Goal: Task Accomplishment & Management: Use online tool/utility

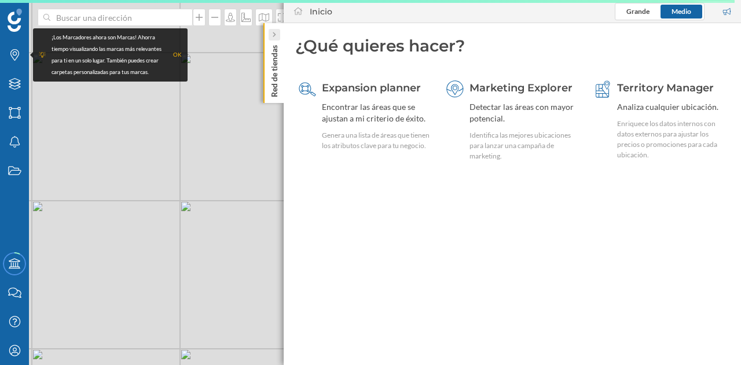
click at [276, 37] on icon at bounding box center [273, 35] width 3 height 6
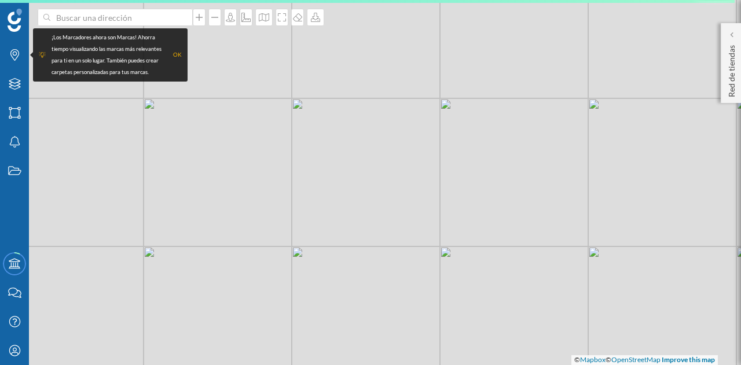
drag, startPoint x: 297, startPoint y: 181, endPoint x: 408, endPoint y: 226, distance: 120.8
click at [408, 226] on div "© Mapbox © OpenStreetMap Improve this map" at bounding box center [370, 182] width 741 height 365
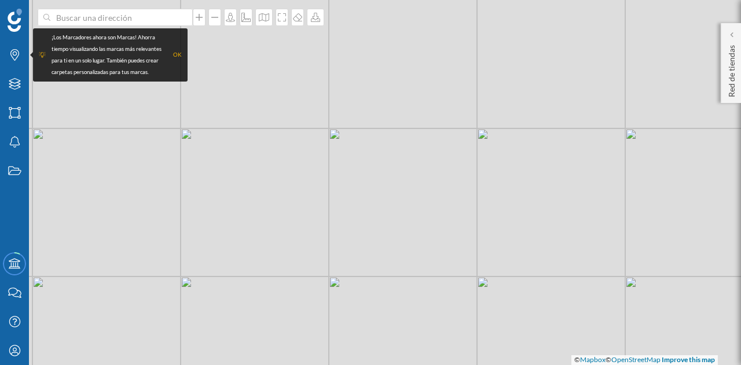
drag, startPoint x: 356, startPoint y: 173, endPoint x: 365, endPoint y: 228, distance: 56.4
click at [365, 228] on div "© Mapbox © OpenStreetMap Improve this map" at bounding box center [370, 182] width 741 height 365
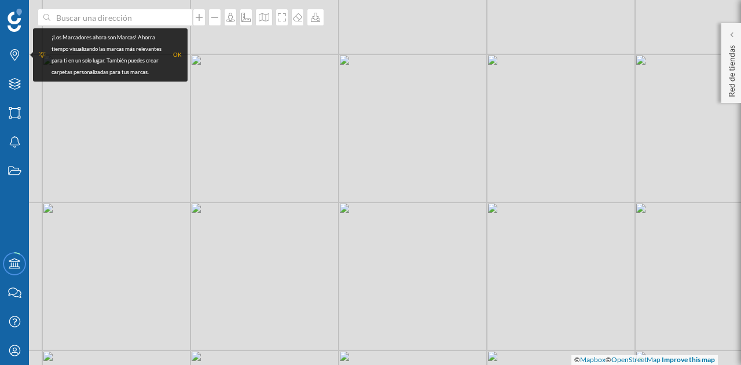
drag, startPoint x: 381, startPoint y: 147, endPoint x: 394, endPoint y: 240, distance: 94.8
click at [394, 240] on div "© Mapbox © OpenStreetMap Improve this map" at bounding box center [370, 182] width 741 height 365
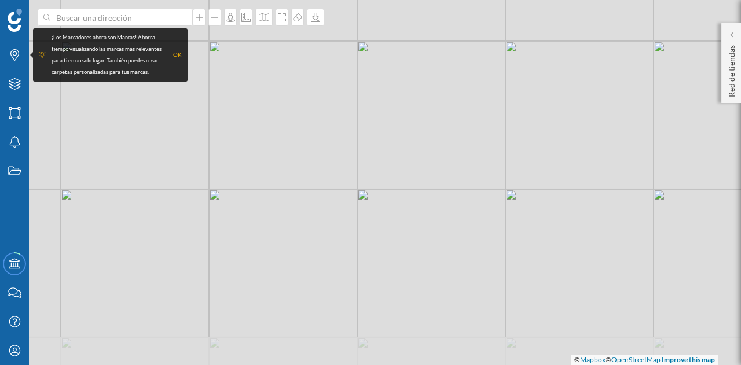
drag, startPoint x: 378, startPoint y: 253, endPoint x: 389, endPoint y: 195, distance: 59.1
click at [389, 195] on div "© Mapbox © OpenStreetMap Improve this map" at bounding box center [370, 182] width 741 height 365
drag, startPoint x: 309, startPoint y: 284, endPoint x: 308, endPoint y: 250, distance: 34.8
click at [310, 252] on div "© Mapbox © OpenStreetMap Improve this map" at bounding box center [370, 182] width 741 height 365
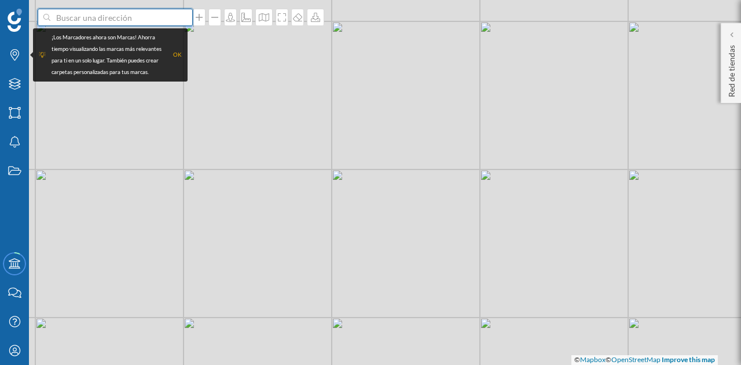
click at [126, 20] on input at bounding box center [115, 17] width 130 height 17
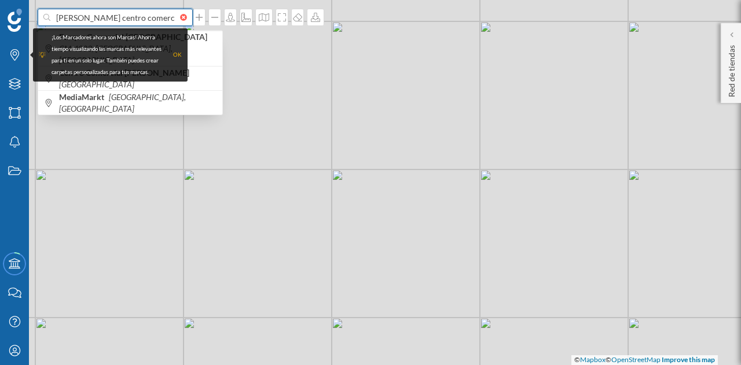
type input "[PERSON_NAME] centro comercial"
click at [174, 56] on div "OK" at bounding box center [177, 55] width 9 height 12
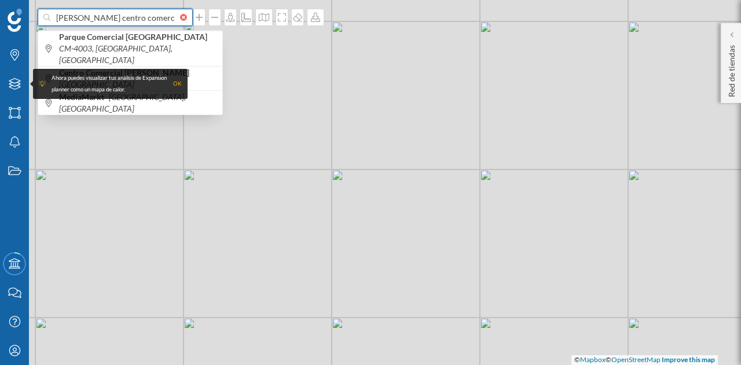
click at [148, 18] on input "[PERSON_NAME] centro comercial" at bounding box center [115, 17] width 130 height 17
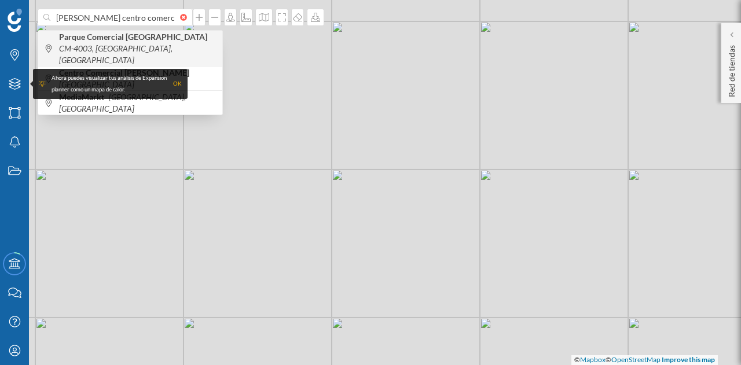
click at [147, 46] on span "Parque Comercial [PERSON_NAME] CM-4003, [GEOGRAPHIC_DATA], [GEOGRAPHIC_DATA]" at bounding box center [138, 48] width 158 height 35
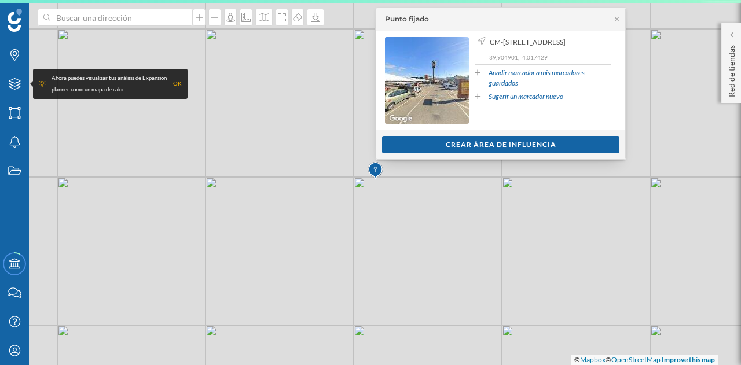
click at [176, 85] on div "OK" at bounding box center [177, 84] width 9 height 12
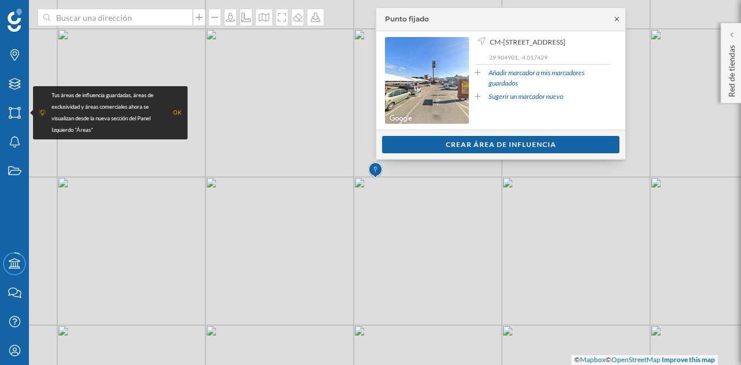
click at [620, 21] on icon at bounding box center [617, 19] width 9 height 7
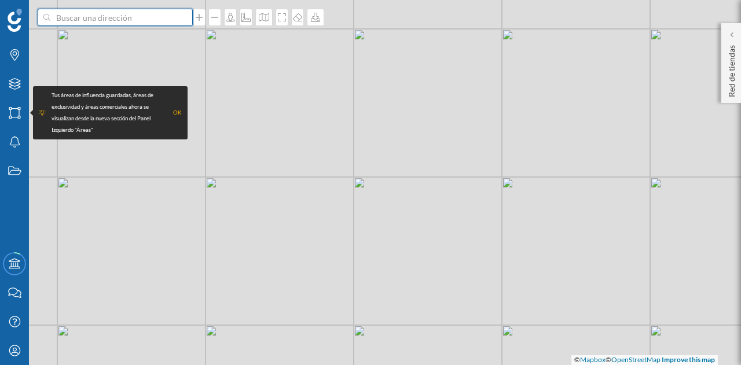
click at [132, 20] on input at bounding box center [115, 17] width 130 height 17
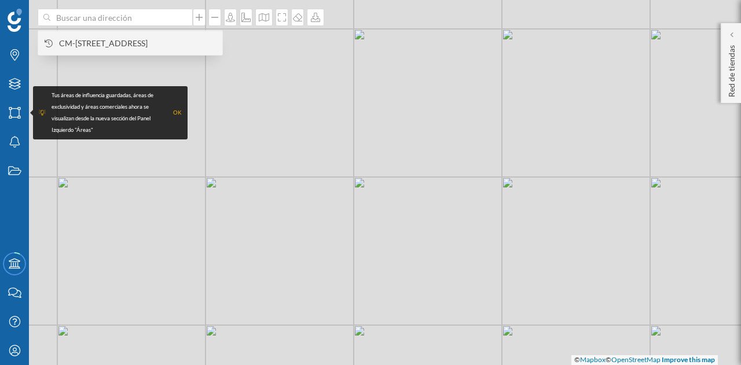
click at [136, 43] on span "CM-[STREET_ADDRESS]" at bounding box center [138, 44] width 158 height 12
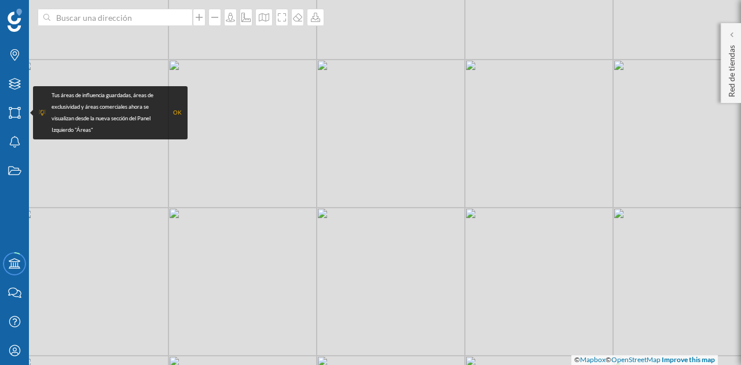
drag, startPoint x: 397, startPoint y: 218, endPoint x: 403, endPoint y: 243, distance: 25.6
click at [403, 243] on div "© Mapbox © OpenStreetMap Improve this map" at bounding box center [370, 182] width 741 height 365
click at [179, 111] on div "OK" at bounding box center [177, 113] width 9 height 12
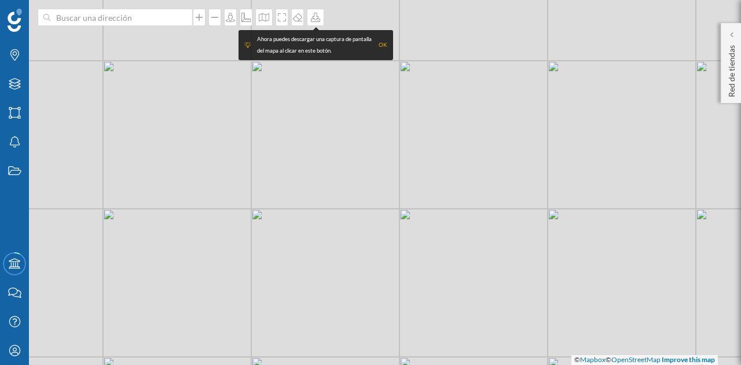
click at [381, 46] on div "OK" at bounding box center [383, 45] width 9 height 12
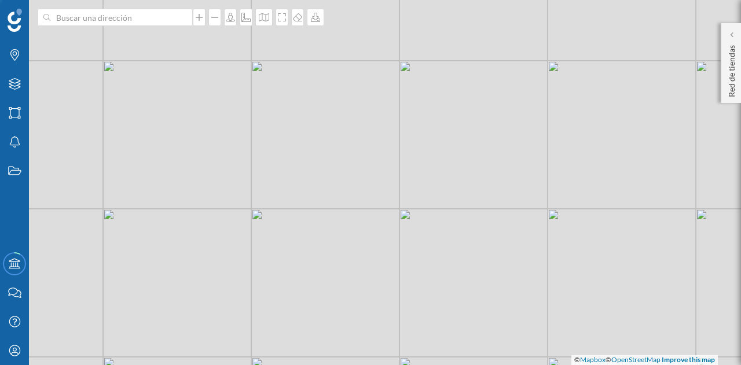
click at [134, 28] on div "© Mapbox © OpenStreetMap Improve this map" at bounding box center [370, 182] width 741 height 365
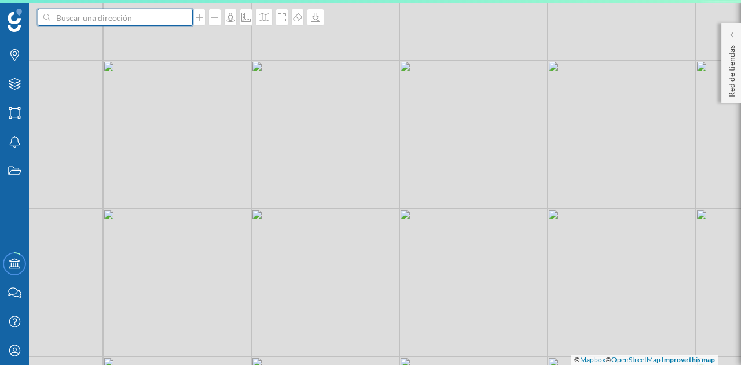
click at [129, 24] on input at bounding box center [115, 17] width 130 height 17
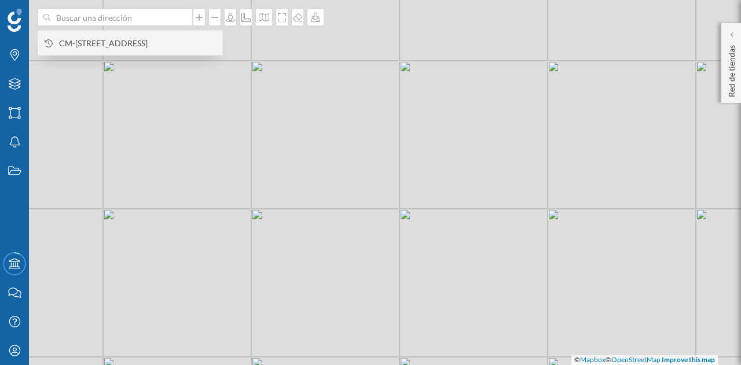
click at [121, 43] on span "CM-[STREET_ADDRESS]" at bounding box center [138, 44] width 158 height 12
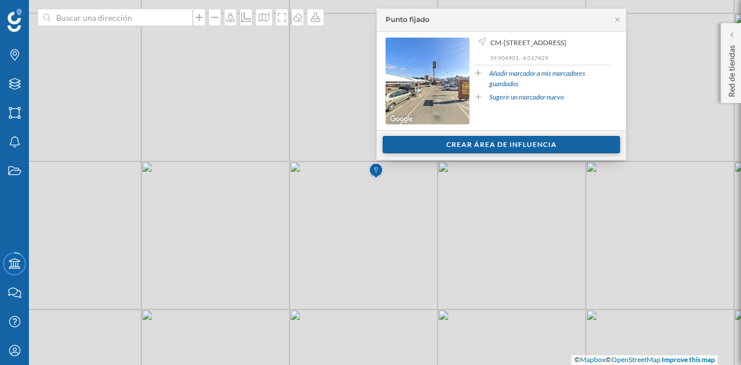
click at [518, 142] on div "Crear área de influencia" at bounding box center [501, 144] width 237 height 17
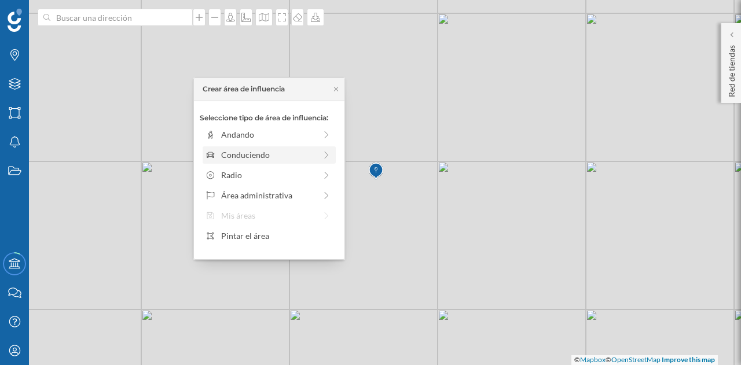
click at [290, 155] on div "Conduciendo" at bounding box center [268, 155] width 94 height 12
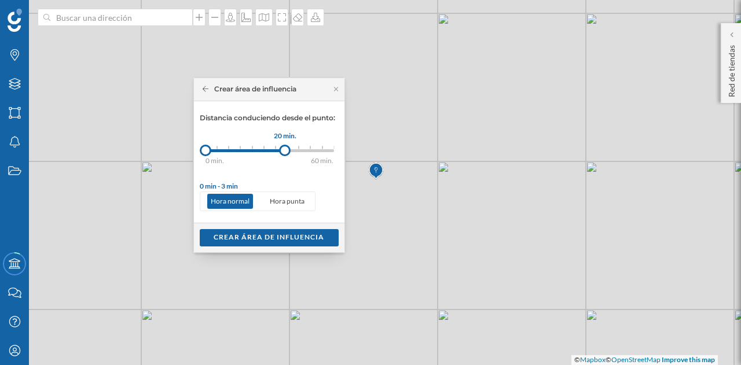
drag, startPoint x: 220, startPoint y: 148, endPoint x: 285, endPoint y: 153, distance: 65.1
click at [285, 153] on div at bounding box center [285, 151] width 12 height 12
click at [297, 237] on div "Crear área de influencia" at bounding box center [269, 237] width 139 height 17
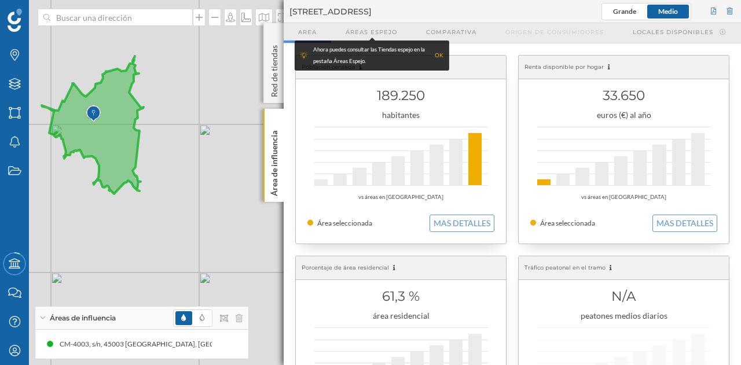
click at [440, 56] on div "OK" at bounding box center [439, 56] width 9 height 12
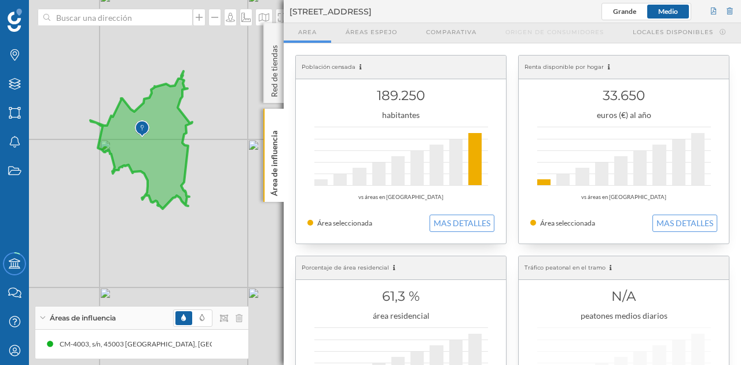
drag, startPoint x: 171, startPoint y: 192, endPoint x: 220, endPoint y: 207, distance: 50.9
click at [220, 207] on div "© Mapbox © OpenStreetMap Improve this map" at bounding box center [370, 182] width 741 height 365
click at [16, 81] on icon "Capas" at bounding box center [15, 84] width 14 height 12
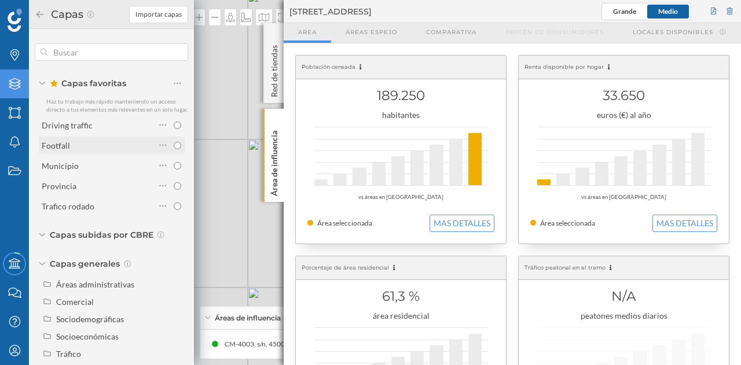
click at [72, 149] on div "Footfall" at bounding box center [99, 146] width 114 height 12
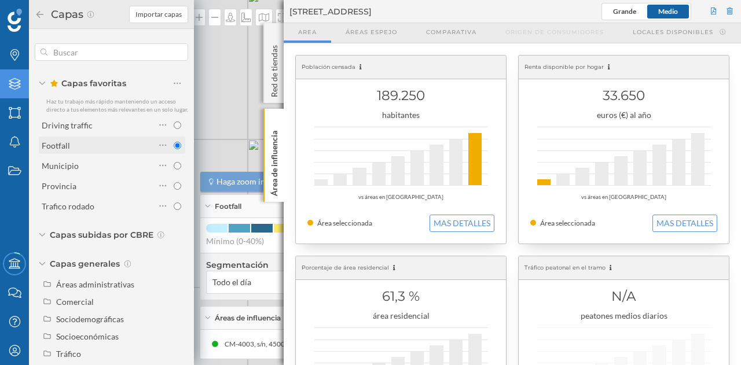
click at [97, 152] on div "Footfall" at bounding box center [99, 146] width 114 height 12
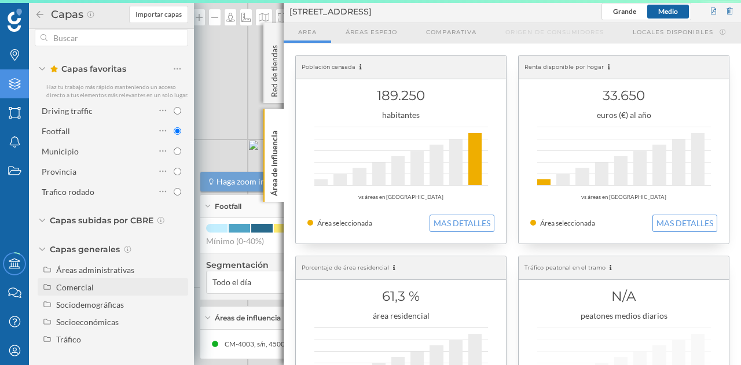
scroll to position [22, 0]
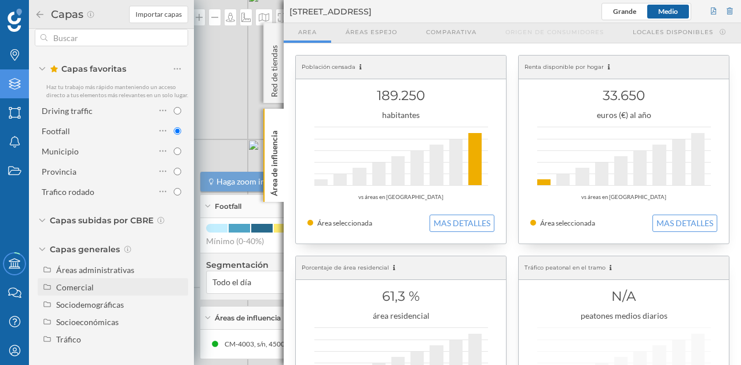
click at [102, 290] on div "Comercial" at bounding box center [120, 287] width 128 height 12
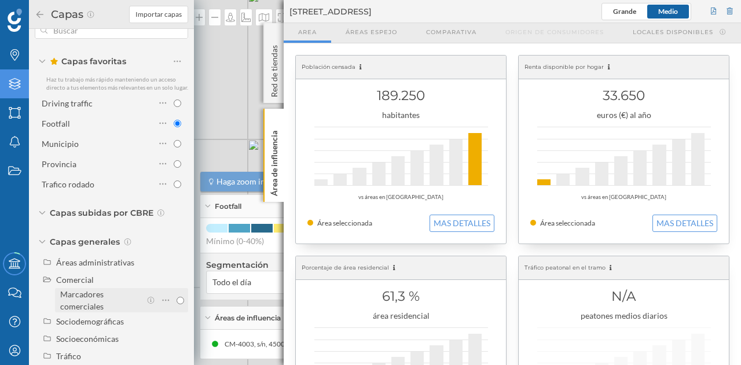
click at [114, 312] on div "Marcadores comerciales" at bounding box center [100, 300] width 81 height 24
click at [177, 305] on input "Marcadores comerciales" at bounding box center [181, 301] width 8 height 8
radio input "true"
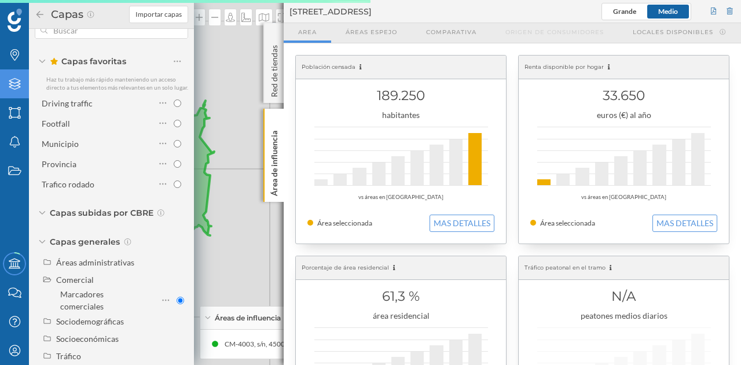
drag, startPoint x: 224, startPoint y: 220, endPoint x: 247, endPoint y: 258, distance: 45.0
click at [247, 256] on div "© Mapbox © OpenStreetMap Improve this map" at bounding box center [370, 182] width 741 height 365
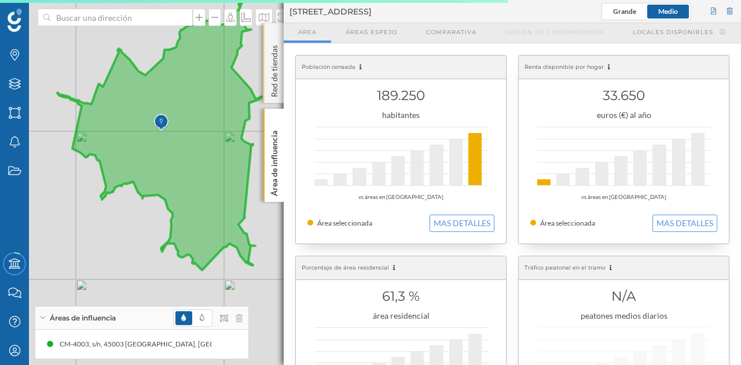
click at [276, 48] on p "Red de tiendas" at bounding box center [275, 69] width 12 height 57
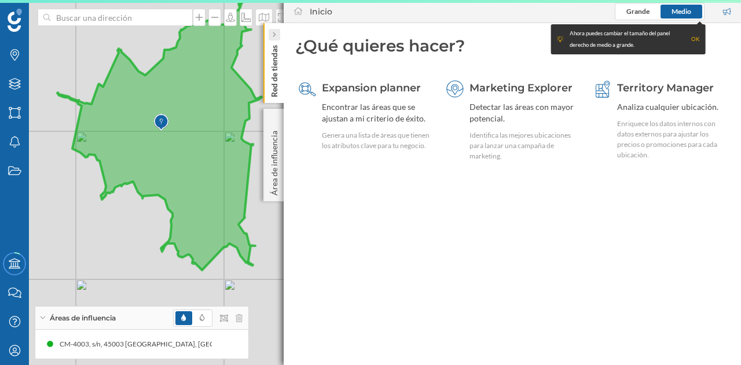
click at [276, 36] on icon at bounding box center [273, 35] width 3 height 6
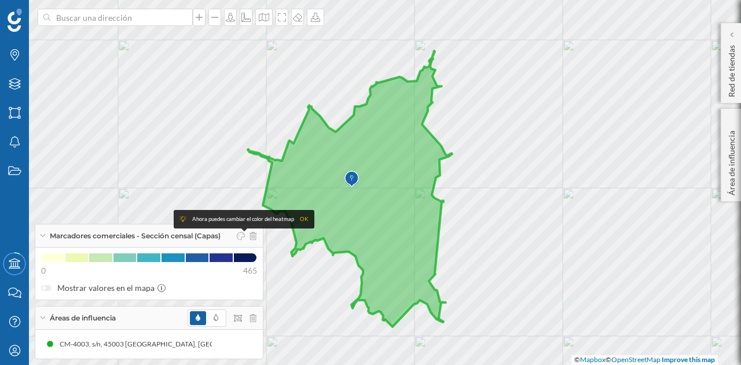
click at [255, 241] on div at bounding box center [244, 236] width 24 height 17
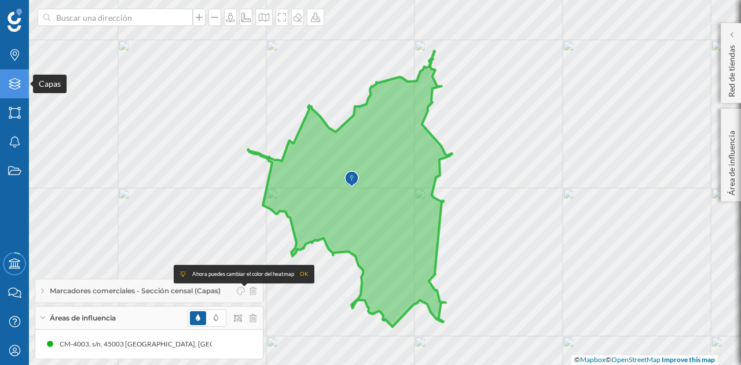
click at [13, 87] on icon "Capas" at bounding box center [15, 84] width 14 height 12
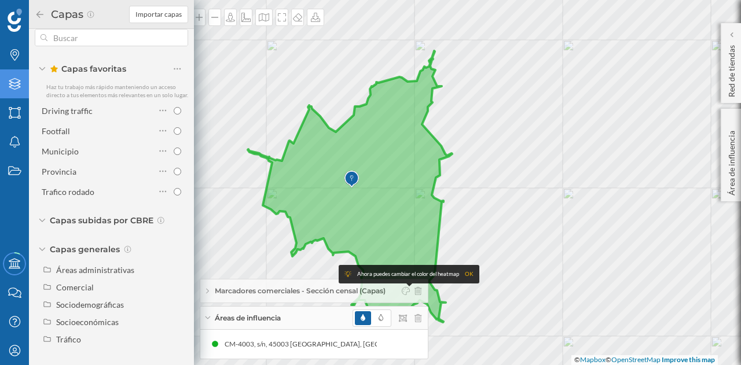
click at [59, 217] on span "Capas subidas por CBRE" at bounding box center [102, 221] width 104 height 12
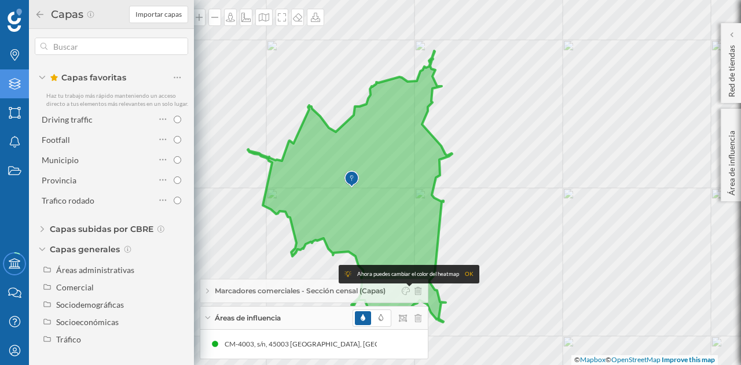
click at [50, 226] on span "Capas subidas por CBRE" at bounding box center [102, 230] width 104 height 12
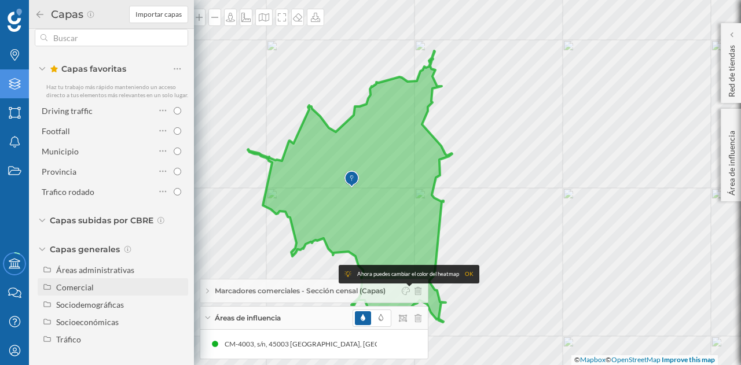
click at [86, 289] on div "Comercial" at bounding box center [75, 288] width 38 height 10
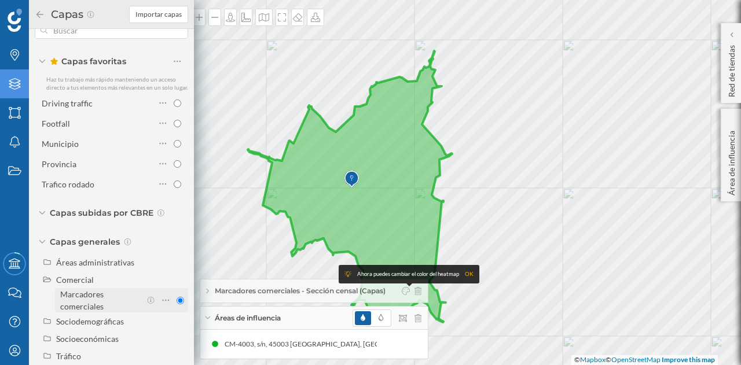
click at [177, 305] on input "Marcadores comerciales" at bounding box center [181, 301] width 8 height 8
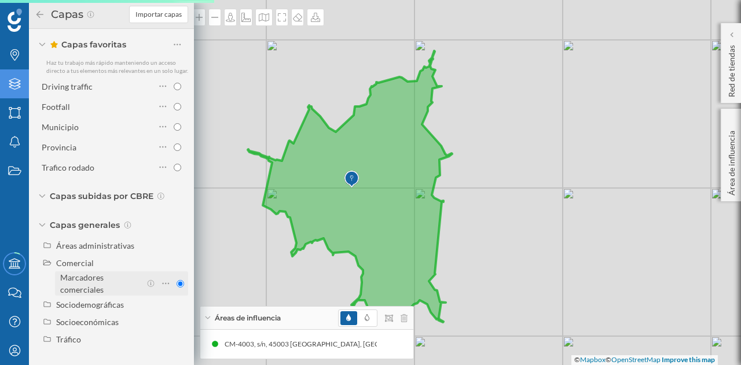
scroll to position [46, 0]
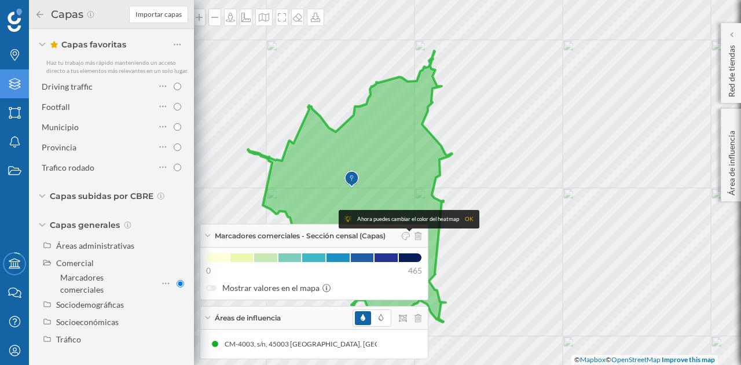
click at [421, 242] on div at bounding box center [409, 236] width 24 height 17
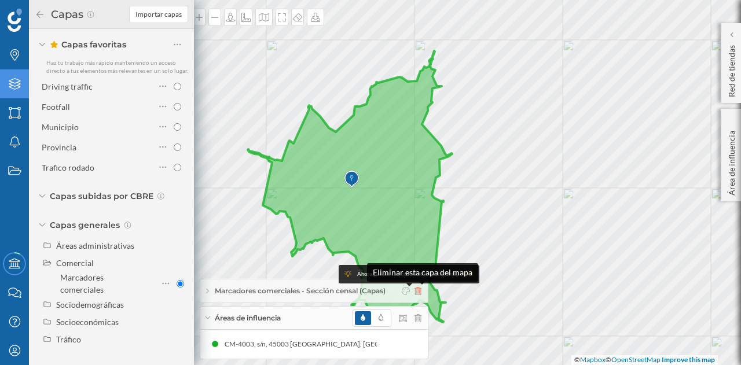
click at [422, 291] on icon at bounding box center [418, 291] width 7 height 8
radio input "false"
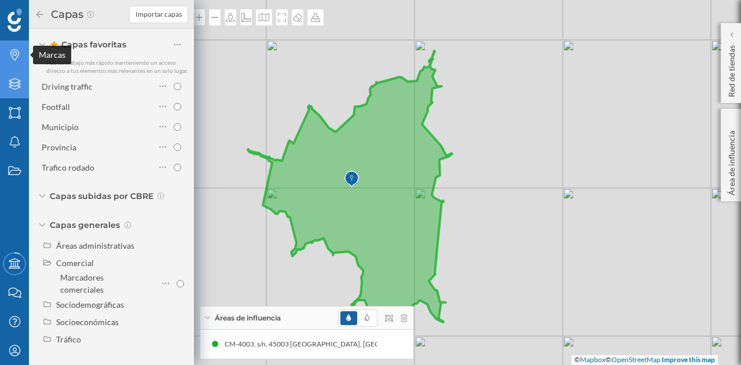
click at [19, 57] on icon "Marcas" at bounding box center [15, 55] width 14 height 12
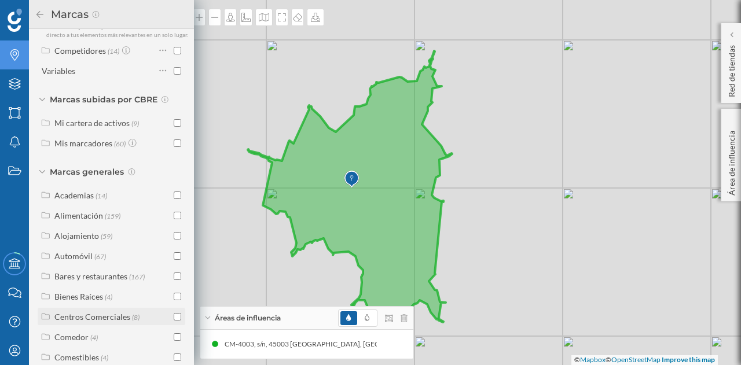
scroll to position [116, 0]
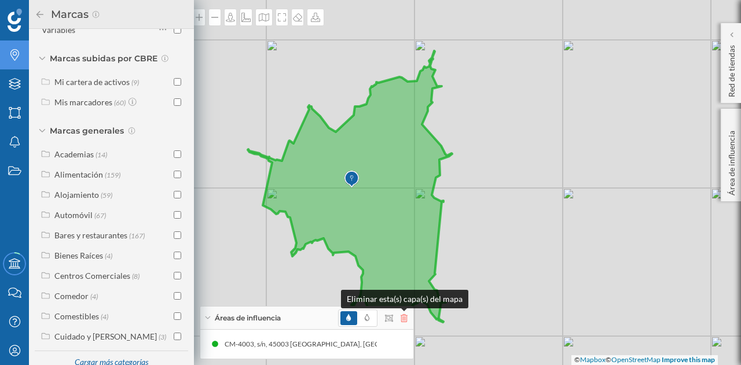
click at [403, 315] on icon at bounding box center [404, 319] width 7 height 8
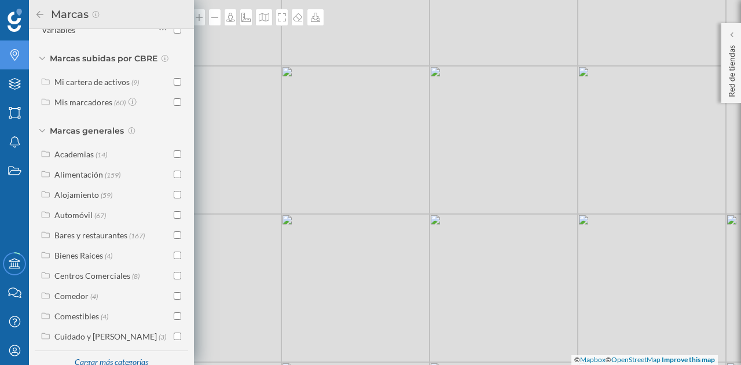
drag, startPoint x: 377, startPoint y: 180, endPoint x: 390, endPoint y: 152, distance: 30.8
click at [390, 152] on div "© Mapbox © OpenStreetMap Improve this map" at bounding box center [370, 182] width 741 height 365
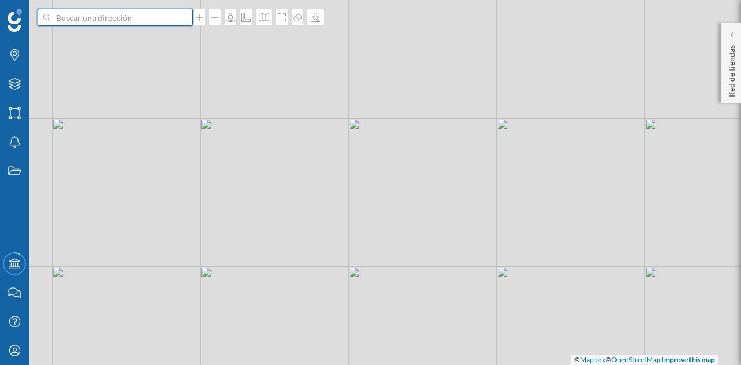
click at [92, 18] on input at bounding box center [115, 17] width 130 height 17
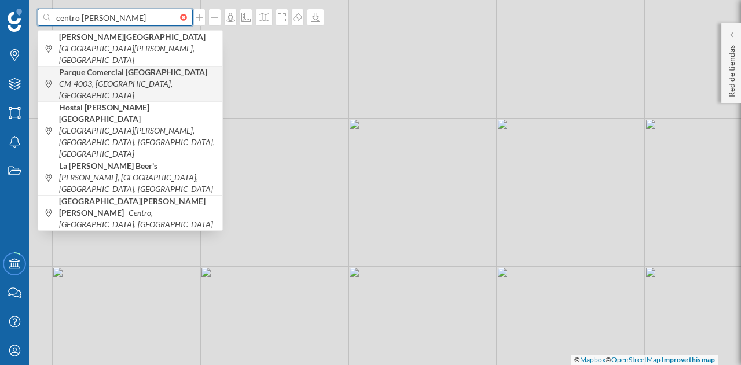
type input "centro [PERSON_NAME]"
click at [145, 67] on b "Parque Comercial [GEOGRAPHIC_DATA]" at bounding box center [134, 72] width 151 height 10
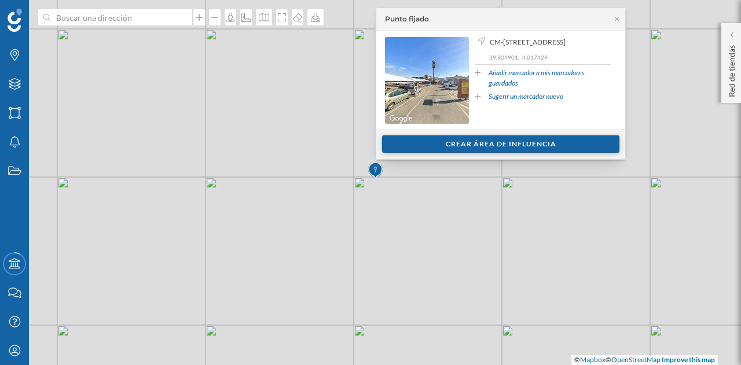
click at [503, 143] on div "Crear área de influencia" at bounding box center [500, 144] width 237 height 17
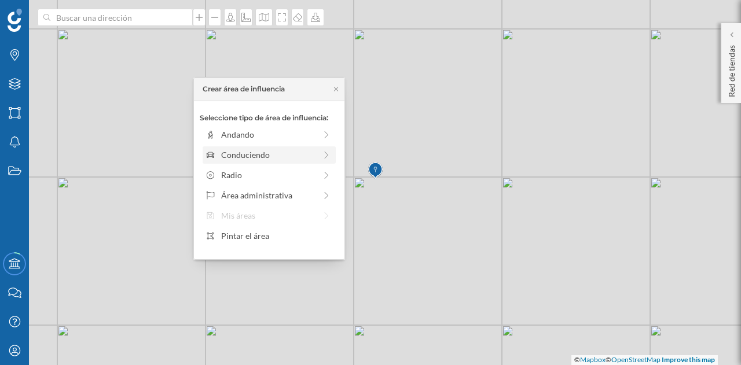
click at [305, 152] on div "Conduciendo" at bounding box center [268, 155] width 94 height 12
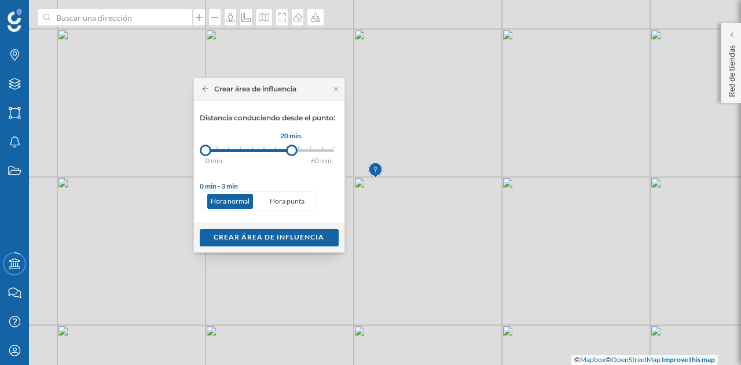
drag, startPoint x: 217, startPoint y: 152, endPoint x: 293, endPoint y: 155, distance: 75.9
click at [293, 158] on div "Distancia conduciendo desde el punto: 0 min. 3 min. 5 min. 7 min. 10 min. 12 mi…" at bounding box center [269, 162] width 139 height 98
click at [279, 233] on div "Crear área de influencia" at bounding box center [269, 237] width 139 height 17
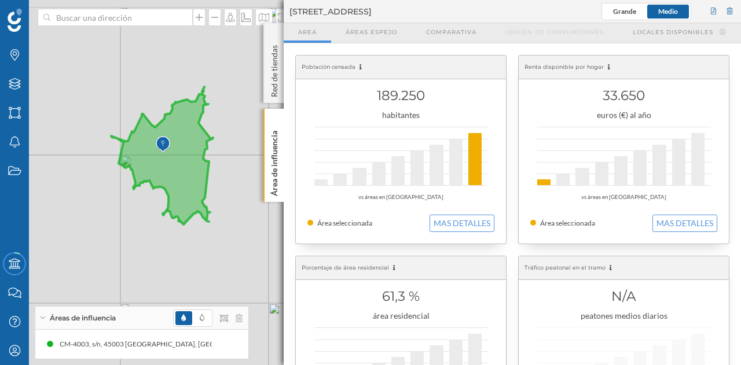
drag, startPoint x: 86, startPoint y: 190, endPoint x: 156, endPoint y: 221, distance: 77.3
click at [156, 221] on div "© Mapbox © OpenStreetMap Improve this map" at bounding box center [370, 182] width 741 height 365
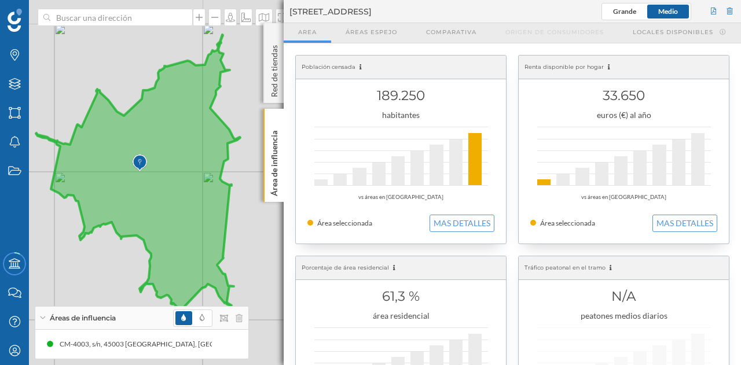
drag, startPoint x: 141, startPoint y: 184, endPoint x: 109, endPoint y: 242, distance: 65.8
click at [109, 242] on div "© Mapbox © OpenStreetMap Improve this map" at bounding box center [370, 182] width 741 height 365
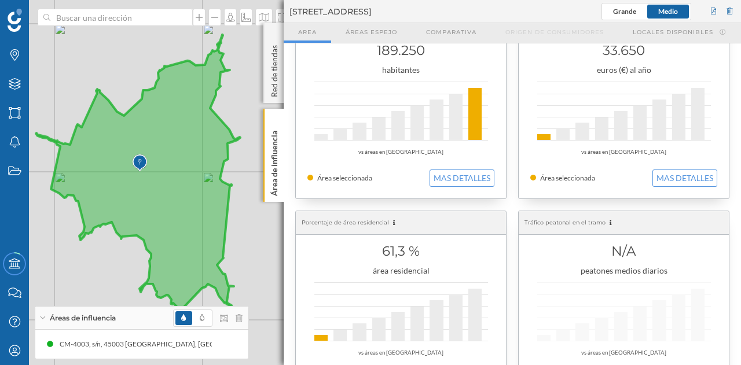
scroll to position [0, 0]
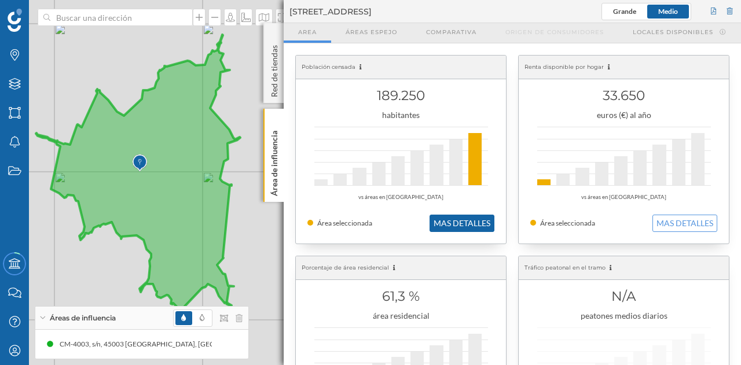
click at [463, 226] on button "MAS DETALLES" at bounding box center [462, 223] width 65 height 17
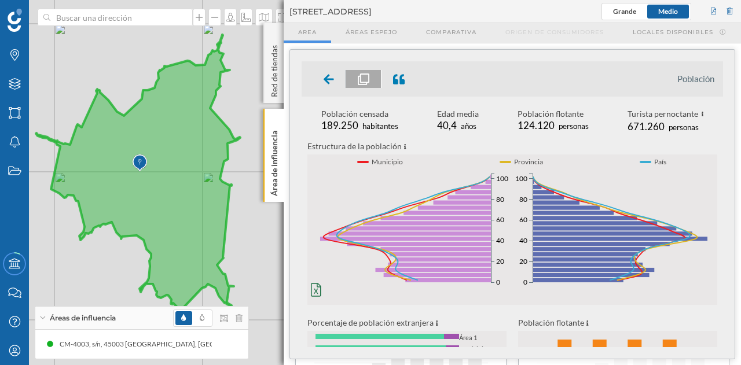
click at [555, 113] on div "Población flotante" at bounding box center [553, 114] width 71 height 12
click at [554, 114] on div "Población flotante" at bounding box center [553, 114] width 71 height 12
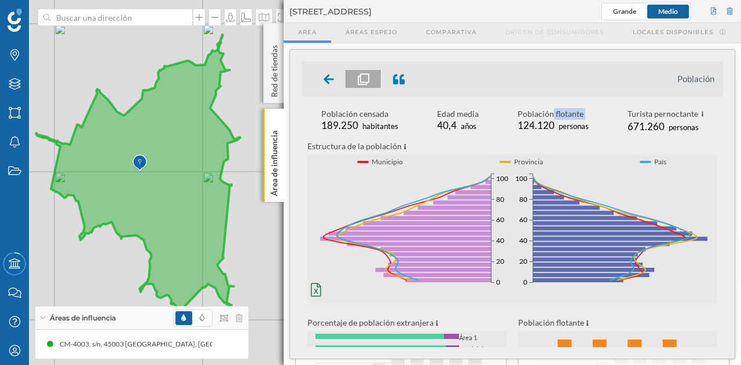
click at [554, 114] on div "Población flotante" at bounding box center [553, 114] width 71 height 12
click at [639, 112] on div "Turista pernoctante" at bounding box center [666, 114] width 76 height 13
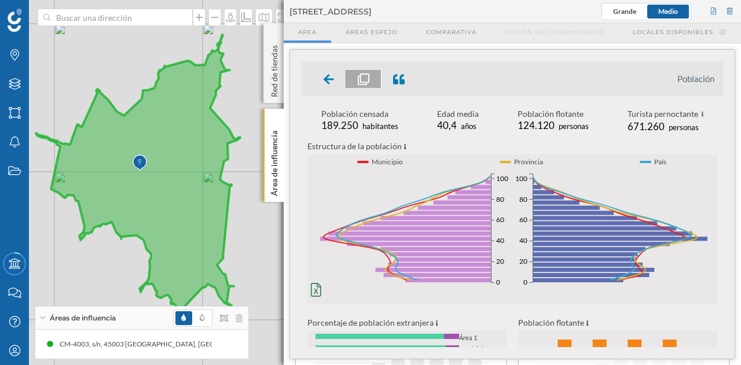
click at [602, 144] on p "Estructura de la población" at bounding box center [513, 146] width 410 height 13
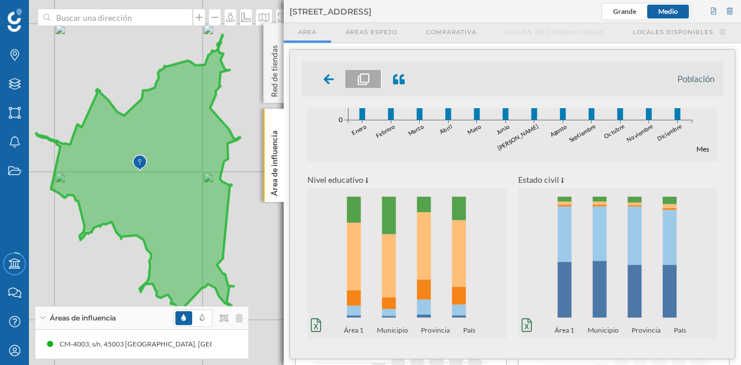
scroll to position [498, 0]
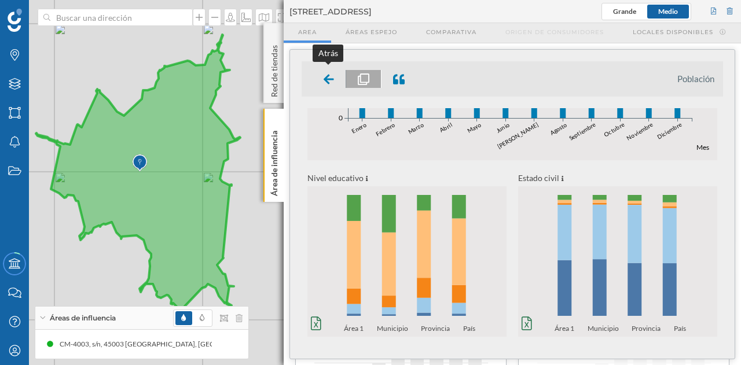
click at [330, 79] on icon at bounding box center [329, 79] width 10 height 10
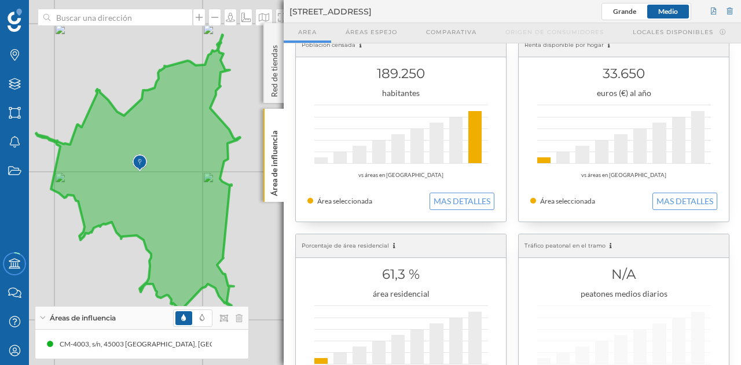
scroll to position [0, 0]
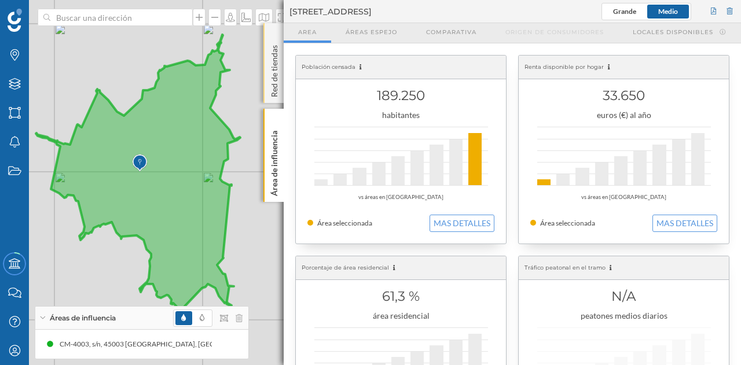
click at [275, 80] on p "Red de tiendas" at bounding box center [275, 69] width 12 height 57
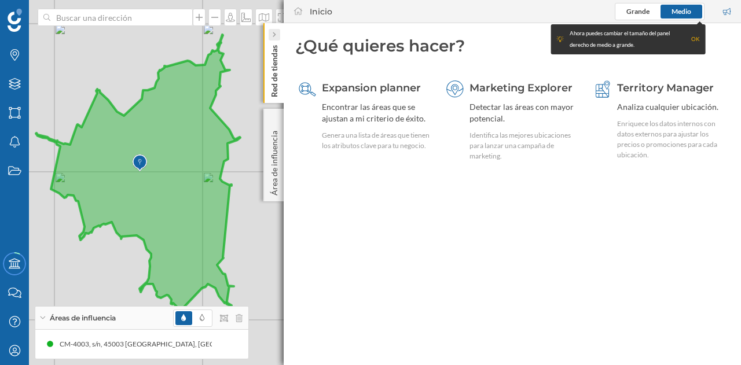
click at [278, 34] on div at bounding box center [275, 35] width 12 height 12
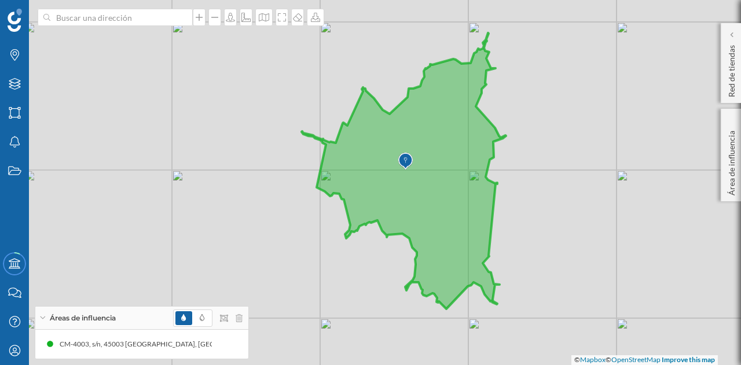
drag, startPoint x: 358, startPoint y: 174, endPoint x: 549, endPoint y: 172, distance: 190.6
click at [549, 172] on div "© Mapbox © OpenStreetMap Improve this map" at bounding box center [370, 182] width 741 height 365
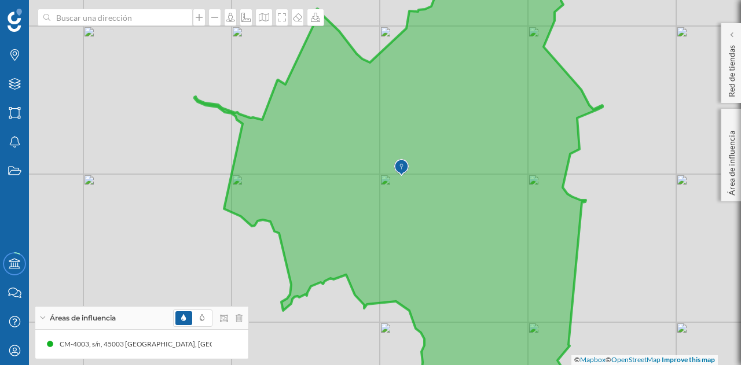
drag, startPoint x: 476, startPoint y: 169, endPoint x: 448, endPoint y: 184, distance: 31.6
click at [448, 184] on icon at bounding box center [399, 197] width 408 height 443
click at [19, 59] on icon "Marcas" at bounding box center [15, 55] width 14 height 12
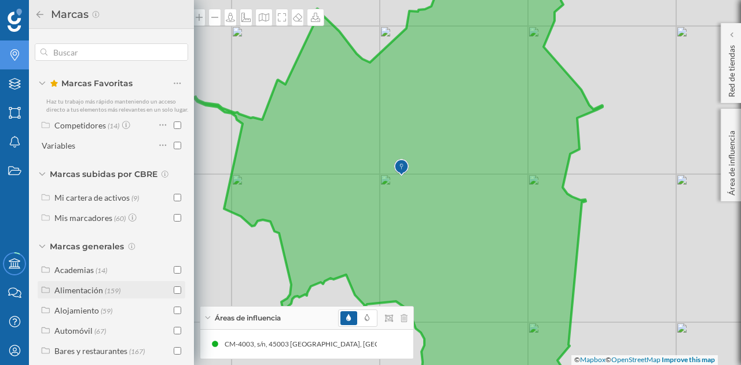
click at [175, 294] on input "checkbox" at bounding box center [178, 291] width 8 height 8
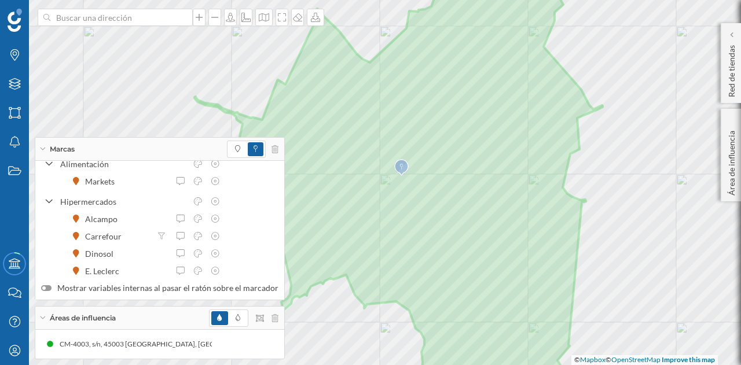
scroll to position [463, 0]
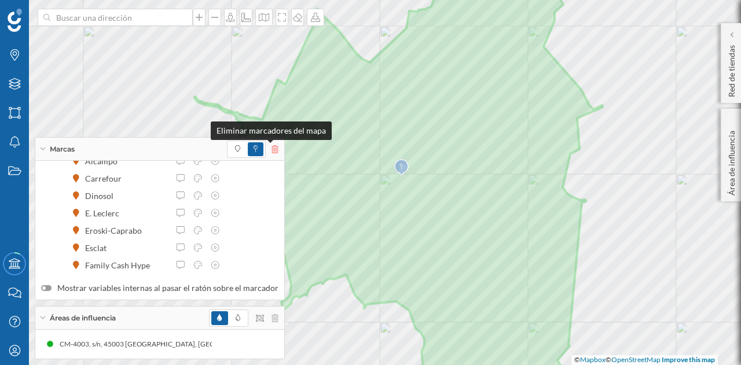
click at [272, 151] on icon at bounding box center [275, 149] width 7 height 8
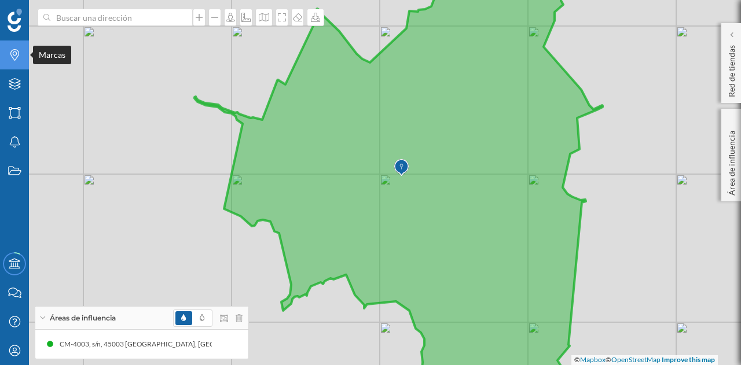
click at [18, 59] on icon "Marcas" at bounding box center [15, 55] width 14 height 12
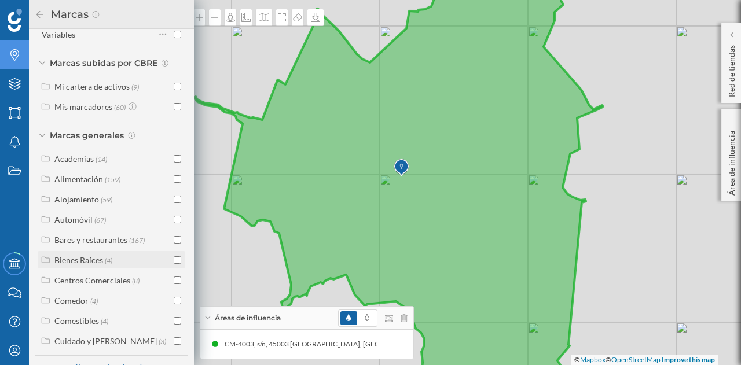
scroll to position [116, 0]
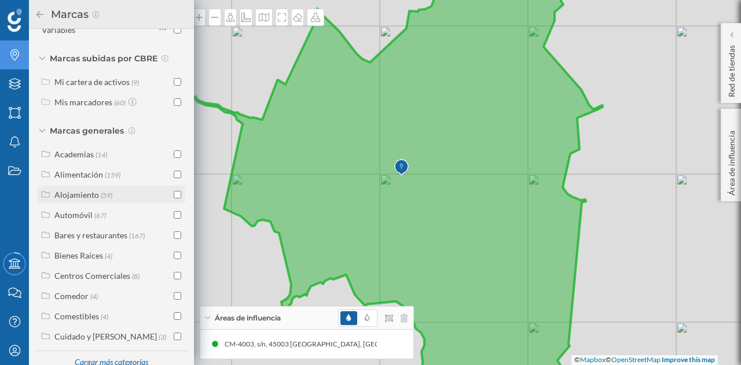
click at [175, 199] on input "checkbox" at bounding box center [178, 195] width 8 height 8
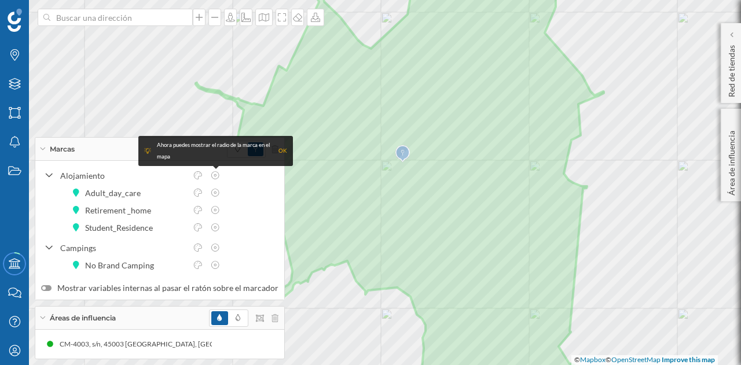
click at [279, 149] on div "OK" at bounding box center [283, 151] width 9 height 12
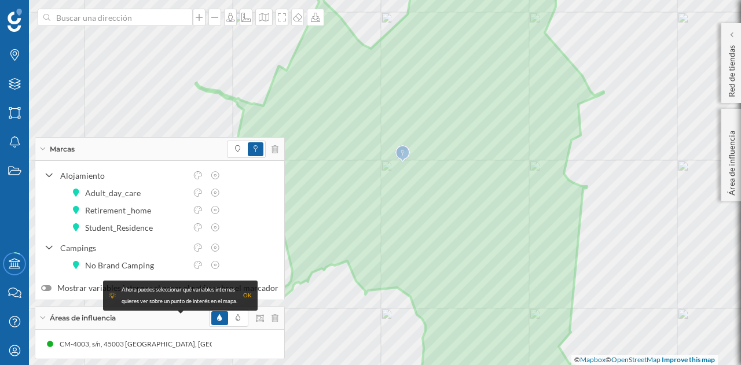
click at [275, 153] on div "Marcas" at bounding box center [159, 149] width 249 height 23
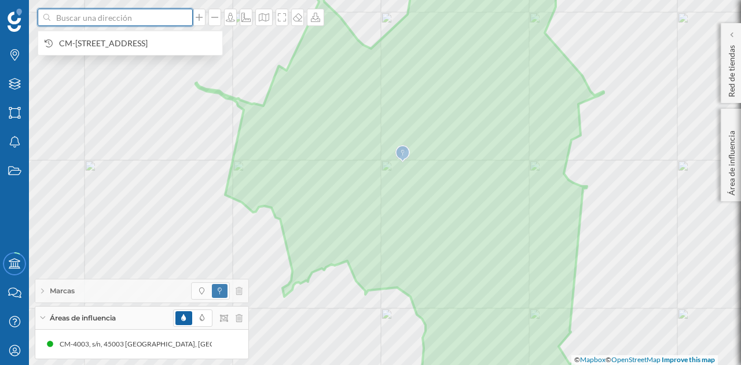
click at [129, 22] on input at bounding box center [115, 17] width 130 height 17
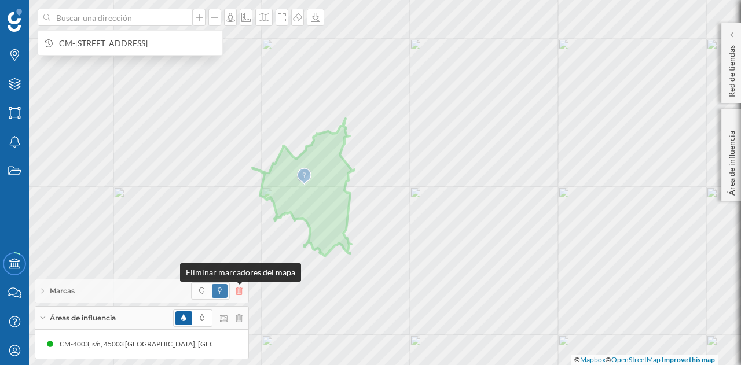
click at [240, 293] on icon at bounding box center [239, 291] width 7 height 8
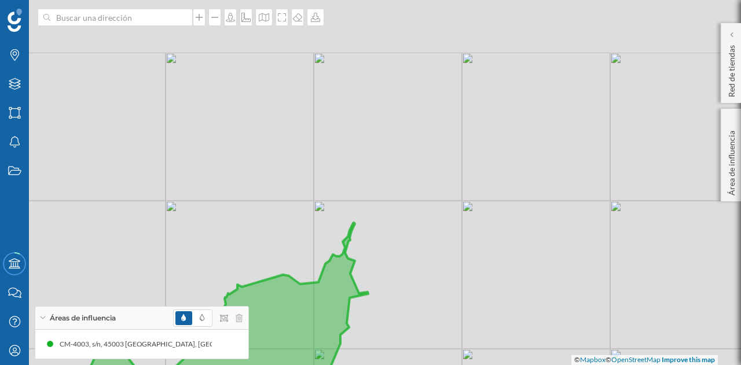
drag, startPoint x: 386, startPoint y: 83, endPoint x: 345, endPoint y: 209, distance: 132.1
click at [345, 209] on div "© Mapbox © OpenStreetMap Improve this map" at bounding box center [370, 182] width 741 height 365
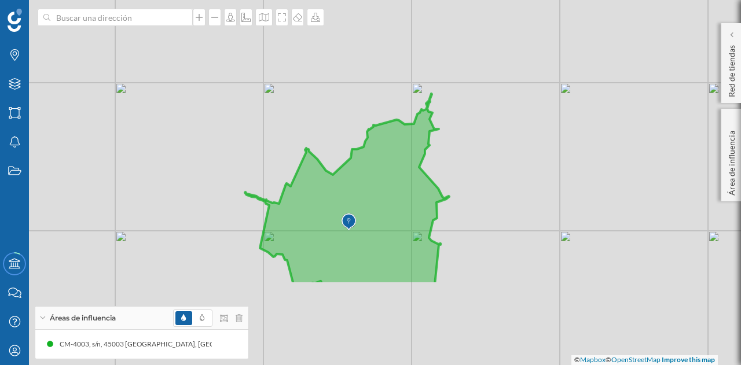
drag, startPoint x: 473, startPoint y: 191, endPoint x: 505, endPoint y: 120, distance: 77.5
click at [505, 120] on div "© Mapbox © OpenStreetMap Improve this map" at bounding box center [370, 182] width 741 height 365
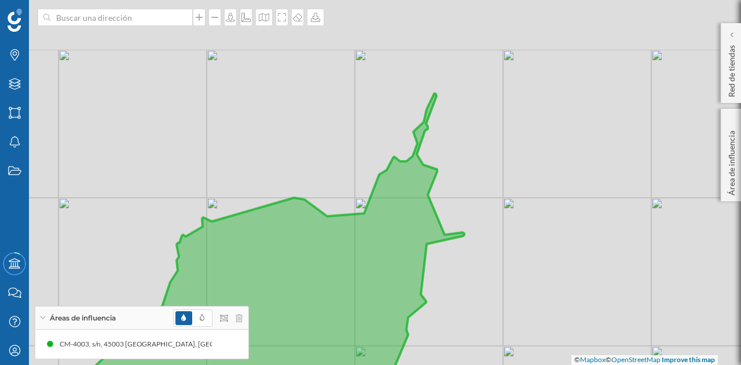
drag, startPoint x: 457, startPoint y: 115, endPoint x: 463, endPoint y: 224, distance: 108.5
click at [463, 224] on div "© Mapbox © OpenStreetMap Improve this map" at bounding box center [370, 182] width 741 height 365
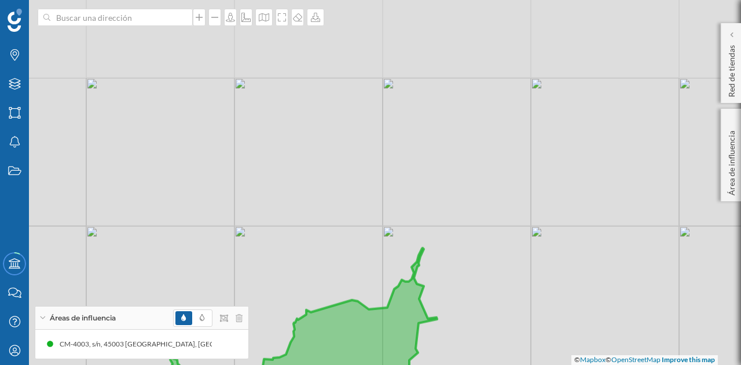
drag, startPoint x: 493, startPoint y: 136, endPoint x: 473, endPoint y: 250, distance: 116.5
click at [473, 250] on div "© Mapbox © OpenStreetMap Improve this map" at bounding box center [370, 182] width 741 height 365
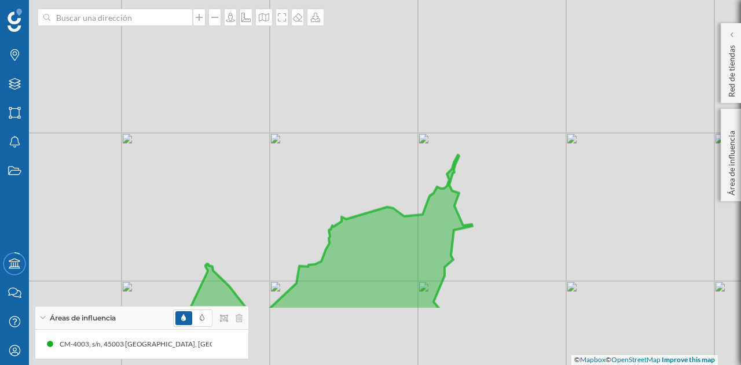
drag, startPoint x: 480, startPoint y: 273, endPoint x: 485, endPoint y: 185, distance: 87.6
click at [517, 172] on div "© Mapbox © OpenStreetMap Improve this map" at bounding box center [370, 182] width 741 height 365
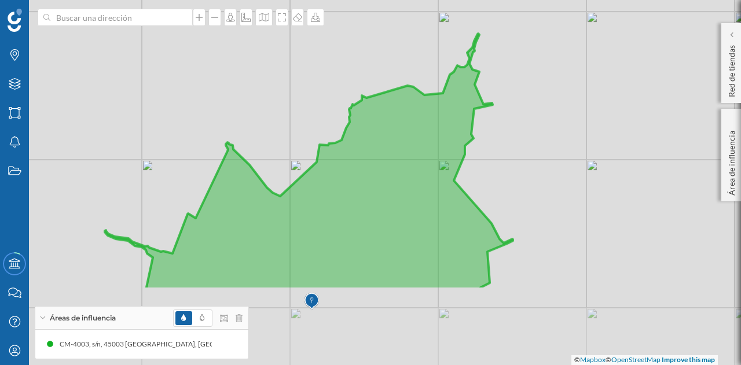
drag, startPoint x: 516, startPoint y: 218, endPoint x: 532, endPoint y: 91, distance: 128.5
click at [538, 96] on div "© Mapbox © OpenStreetMap Improve this map" at bounding box center [370, 182] width 741 height 365
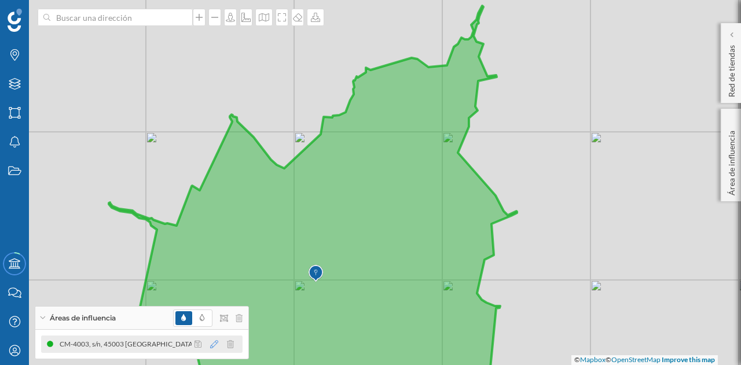
click at [216, 344] on icon at bounding box center [214, 345] width 8 height 8
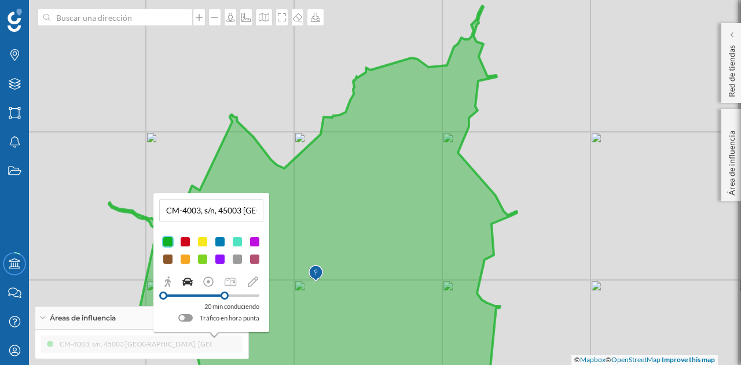
click at [555, 279] on div "© Mapbox © OpenStreetMap Improve this map" at bounding box center [370, 182] width 741 height 365
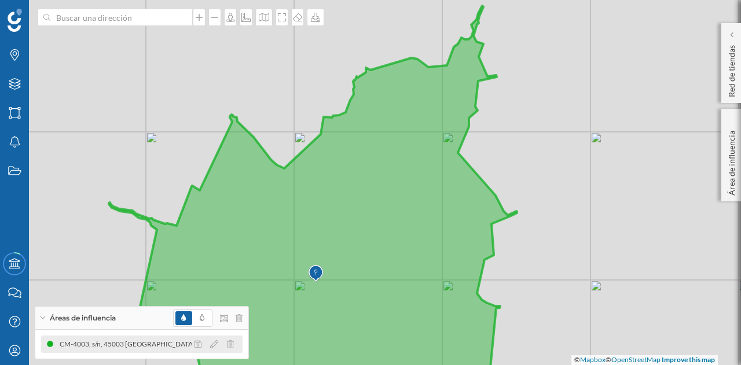
click at [166, 340] on div "CM-4003, s/n, 45003 [GEOGRAPHIC_DATA], [GEOGRAPHIC_DATA] (20 min Conduciendo)" at bounding box center [157, 345] width 284 height 12
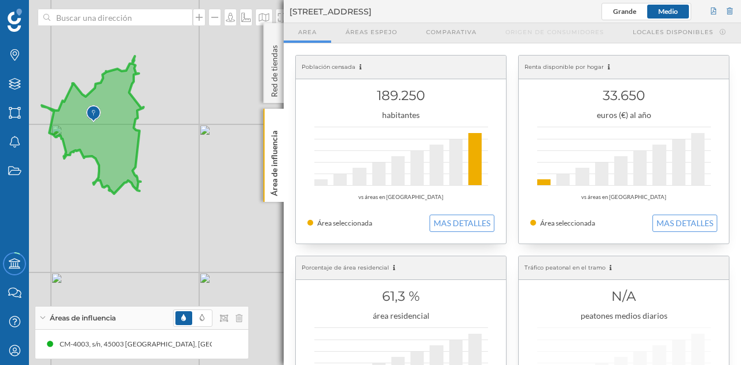
click at [237, 324] on div at bounding box center [208, 318] width 70 height 17
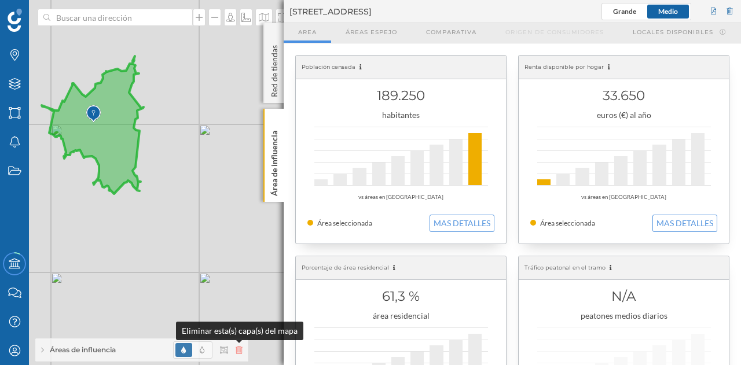
click at [241, 347] on icon at bounding box center [239, 350] width 7 height 8
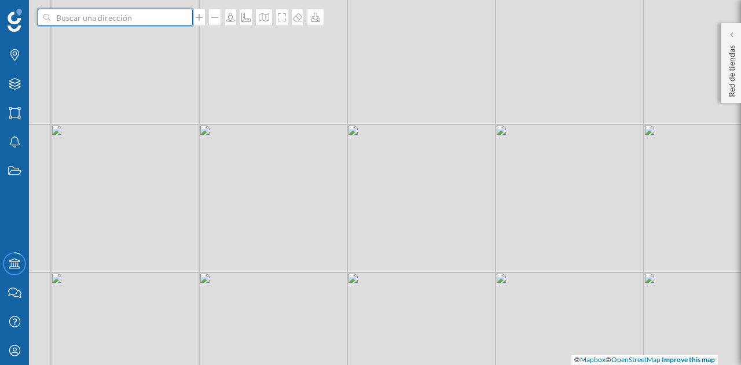
click at [138, 19] on input at bounding box center [115, 17] width 130 height 17
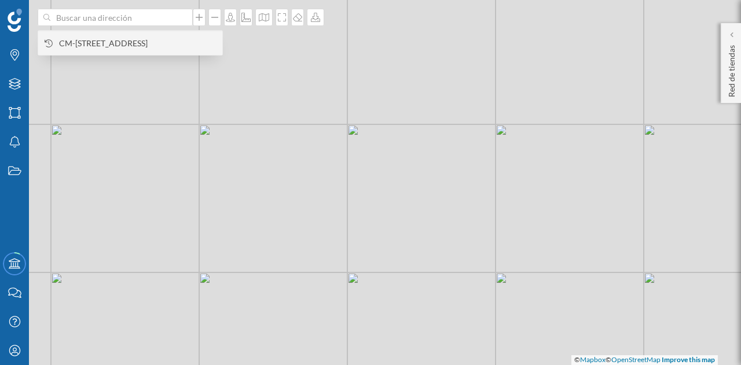
click at [156, 38] on span "CM-[STREET_ADDRESS]" at bounding box center [138, 44] width 158 height 12
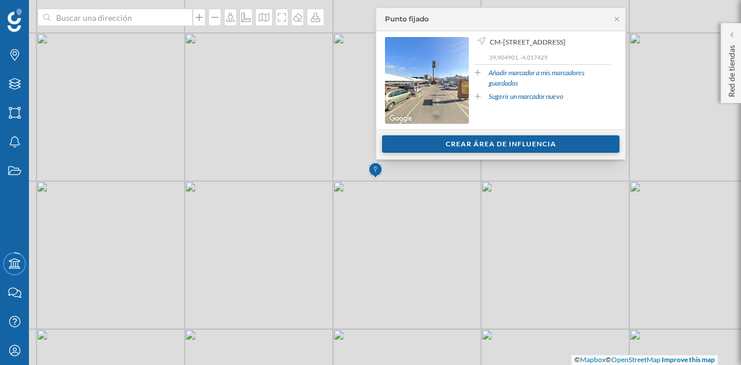
click at [456, 143] on div "Crear área de influencia" at bounding box center [500, 144] width 237 height 17
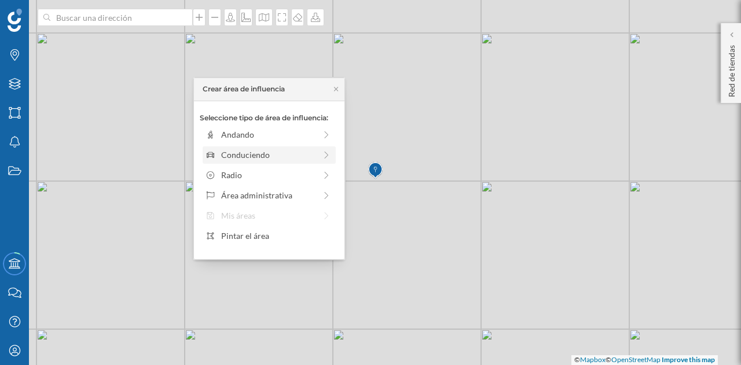
click at [257, 151] on div "Conduciendo" at bounding box center [268, 155] width 94 height 12
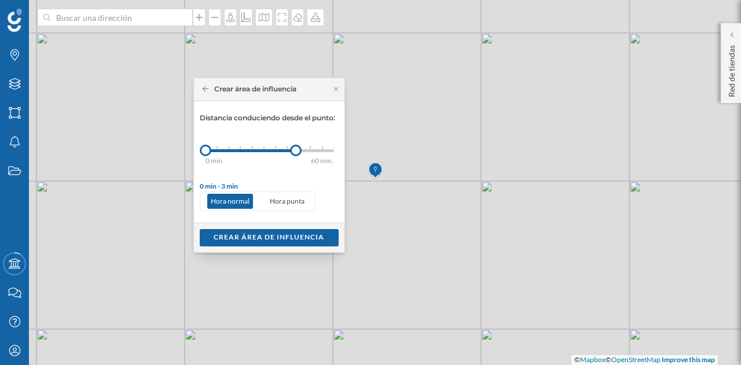
drag, startPoint x: 268, startPoint y: 147, endPoint x: 294, endPoint y: 156, distance: 28.0
click at [295, 156] on div "0 min. 3 min. 5 min. 7 min. 10 min. 12 min. 15 min. 20 min. 30 min. 45 min. 50 …" at bounding box center [270, 151] width 129 height 14
click at [303, 232] on div "Crear área de influencia" at bounding box center [269, 237] width 139 height 17
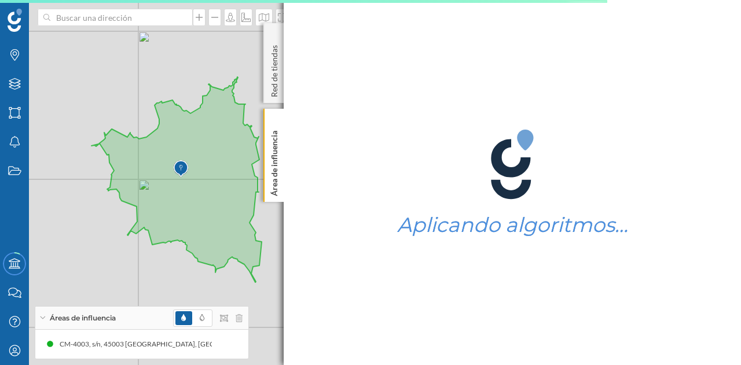
drag, startPoint x: 275, startPoint y: 181, endPoint x: 291, endPoint y: 193, distance: 20.4
click at [291, 193] on div "Marcas Capas Áreas Notificaciones Estados Academy Contacta con nosotros Centro …" at bounding box center [370, 182] width 741 height 365
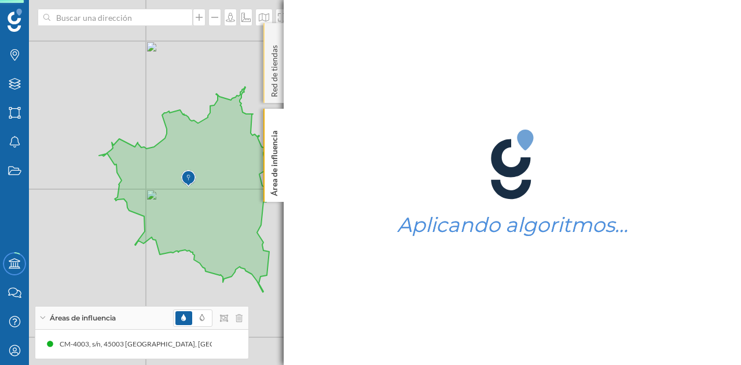
click at [277, 73] on p "Red de tiendas" at bounding box center [275, 69] width 12 height 57
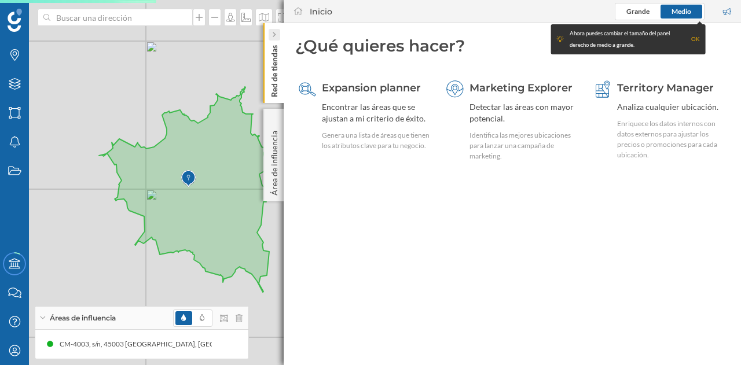
click at [274, 34] on icon at bounding box center [274, 34] width 3 height 5
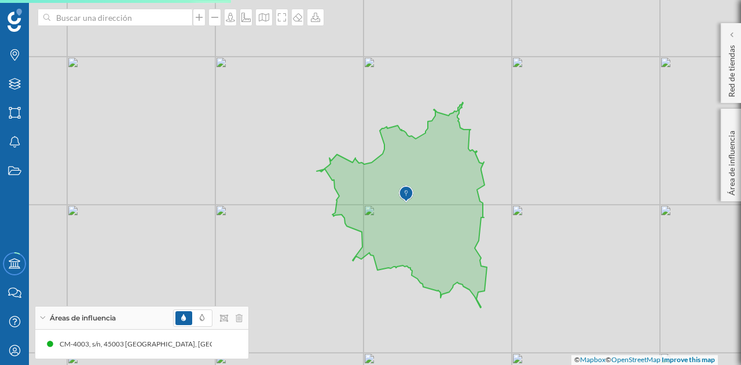
drag, startPoint x: 319, startPoint y: 224, endPoint x: 536, endPoint y: 242, distance: 217.9
click at [536, 242] on div "© Mapbox © OpenStreetMap Improve this map" at bounding box center [370, 182] width 741 height 365
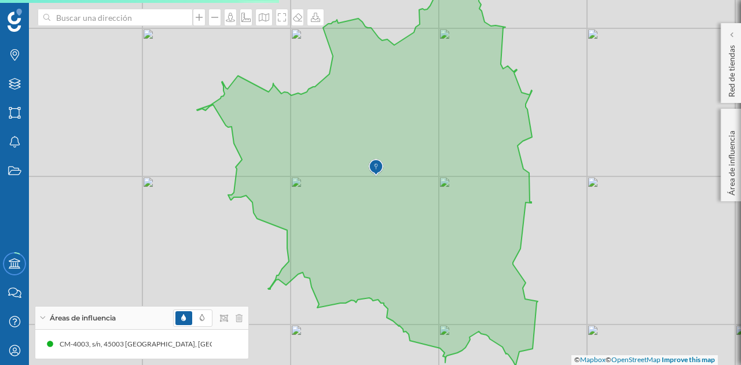
drag, startPoint x: 453, startPoint y: 233, endPoint x: 551, endPoint y: 238, distance: 98.6
click at [551, 238] on div "© Mapbox © OpenStreetMap Improve this map" at bounding box center [370, 182] width 741 height 365
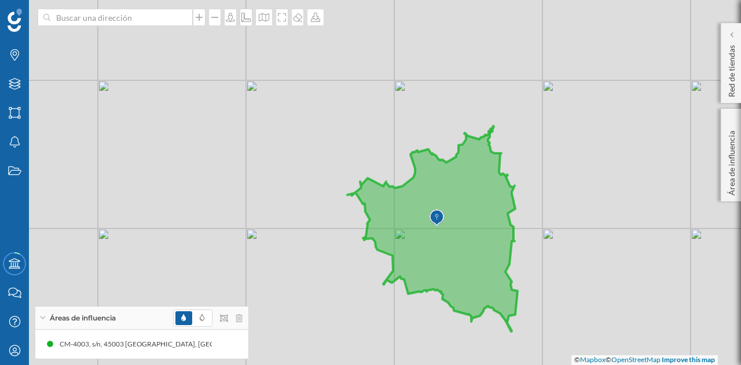
drag, startPoint x: 558, startPoint y: 207, endPoint x: 536, endPoint y: 238, distance: 38.2
click at [536, 238] on div "© Mapbox © OpenStreetMap Improve this map" at bounding box center [370, 182] width 741 height 365
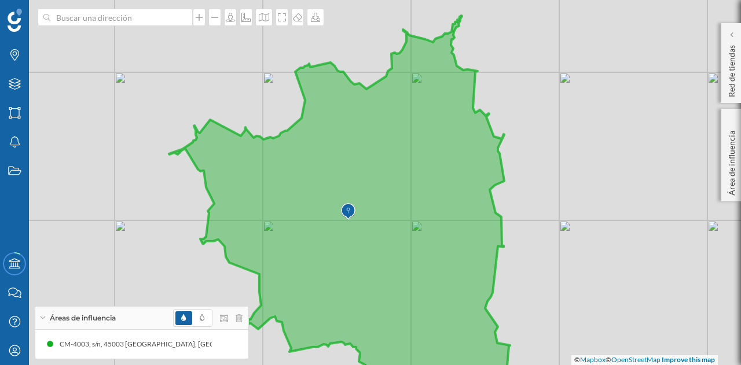
drag, startPoint x: 540, startPoint y: 233, endPoint x: 561, endPoint y: 189, distance: 49.5
click at [560, 189] on div "© Mapbox © OpenStreetMap Improve this map" at bounding box center [370, 182] width 741 height 365
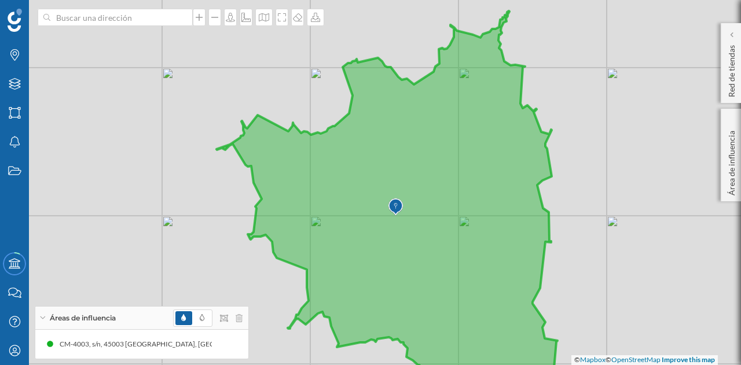
drag, startPoint x: 541, startPoint y: 176, endPoint x: 563, endPoint y: 204, distance: 36.4
click at [568, 207] on div "© Mapbox © OpenStreetMap Improve this map" at bounding box center [370, 182] width 741 height 365
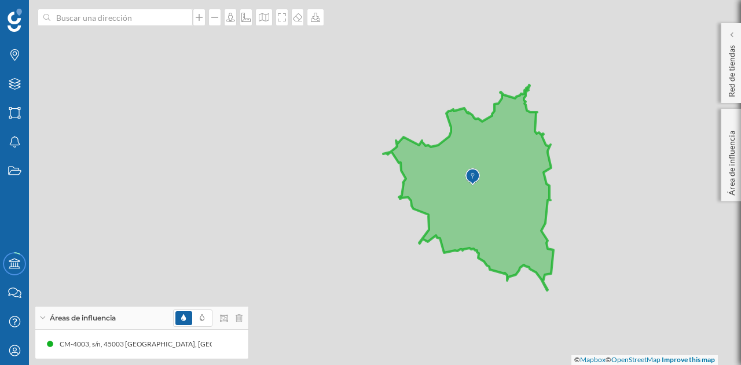
drag, startPoint x: 561, startPoint y: 206, endPoint x: 542, endPoint y: 170, distance: 40.4
click at [542, 170] on div "© Mapbox © OpenStreetMap Improve this map" at bounding box center [370, 182] width 741 height 365
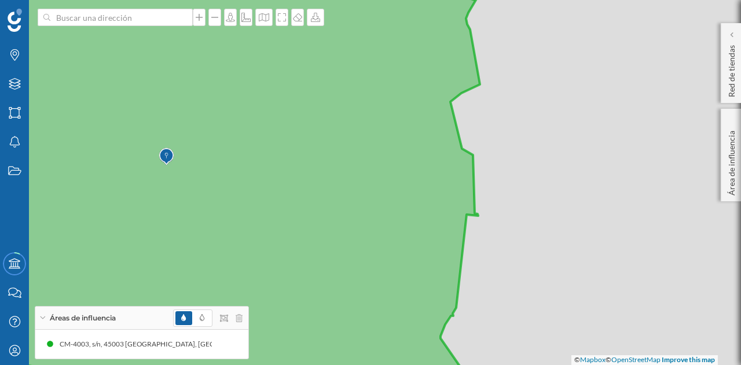
drag, startPoint x: 525, startPoint y: 150, endPoint x: 539, endPoint y: 200, distance: 51.9
click at [539, 200] on div "© Mapbox © OpenStreetMap Improve this map" at bounding box center [370, 182] width 741 height 365
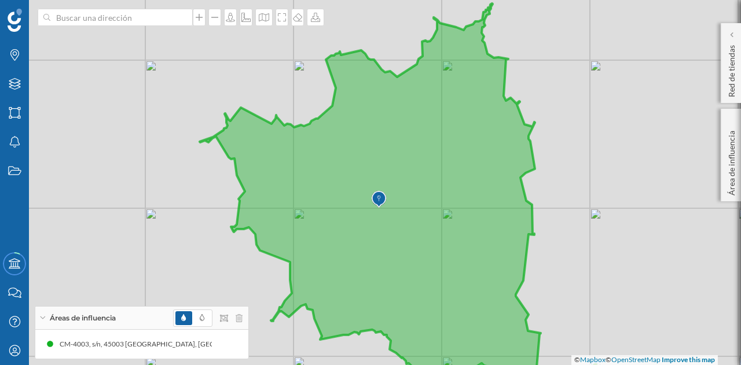
drag, startPoint x: 544, startPoint y: 200, endPoint x: 571, endPoint y: 207, distance: 28.2
click at [571, 207] on div "© Mapbox © OpenStreetMap Improve this map" at bounding box center [370, 182] width 741 height 365
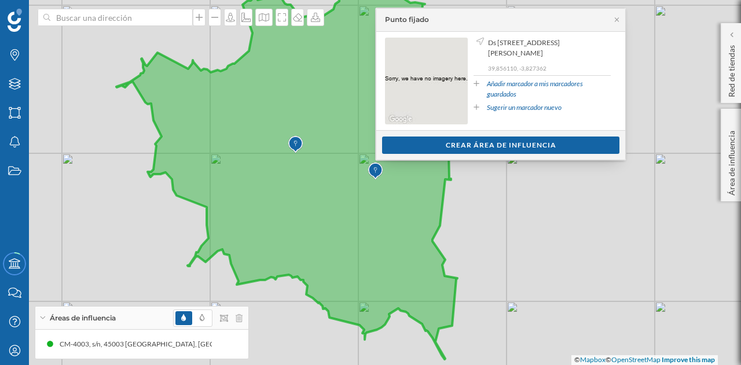
click at [620, 23] on div "Punto fijado" at bounding box center [500, 20] width 249 height 23
click at [617, 20] on icon at bounding box center [617, 19] width 4 height 4
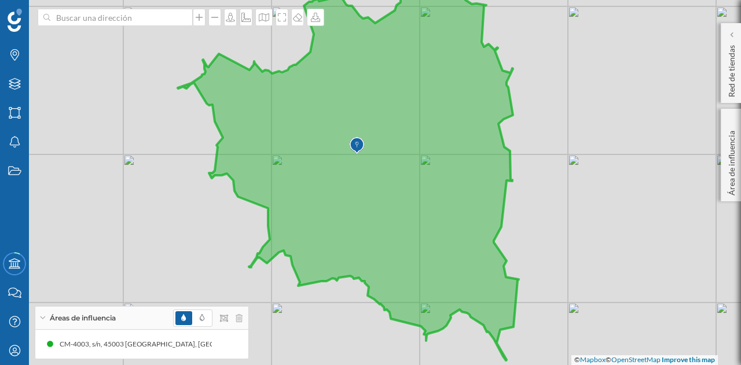
drag, startPoint x: 482, startPoint y: 186, endPoint x: 547, endPoint y: 191, distance: 65.0
click at [547, 191] on div "© Mapbox © OpenStreetMap Improve this map" at bounding box center [370, 182] width 741 height 365
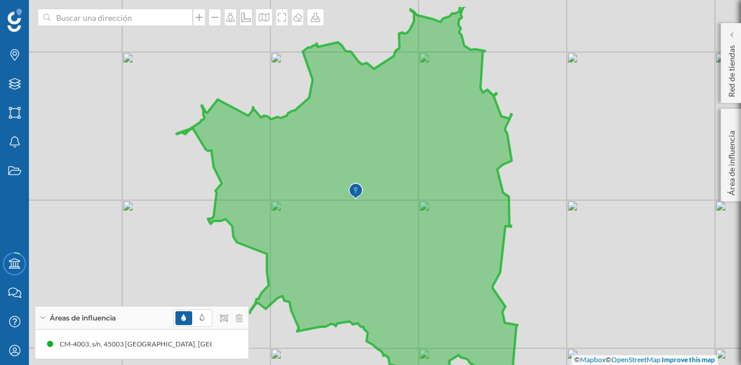
drag, startPoint x: 528, startPoint y: 203, endPoint x: 535, endPoint y: 246, distance: 43.9
click at [535, 246] on div "© Mapbox © OpenStreetMap Improve this map" at bounding box center [370, 182] width 741 height 365
drag, startPoint x: 269, startPoint y: 18, endPoint x: 319, endPoint y: 19, distance: 49.8
click at [319, 19] on div at bounding box center [183, 17] width 290 height 17
click at [319, 19] on icon at bounding box center [316, 17] width 12 height 9
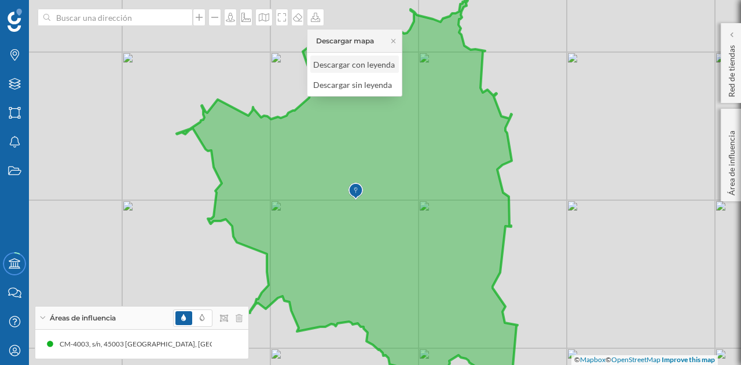
click at [381, 70] on div "Descargar con leyenda" at bounding box center [354, 65] width 82 height 12
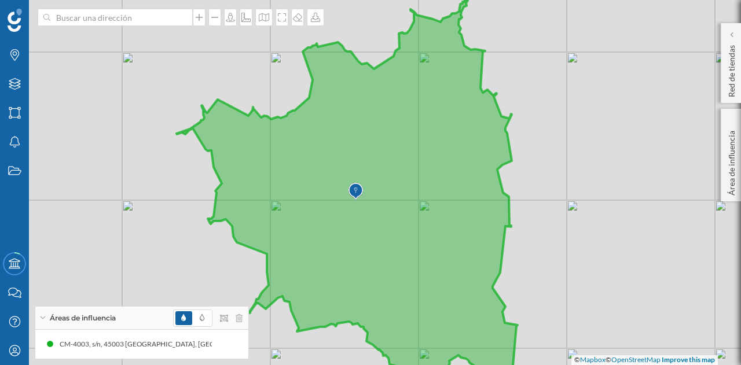
scroll to position [0, 0]
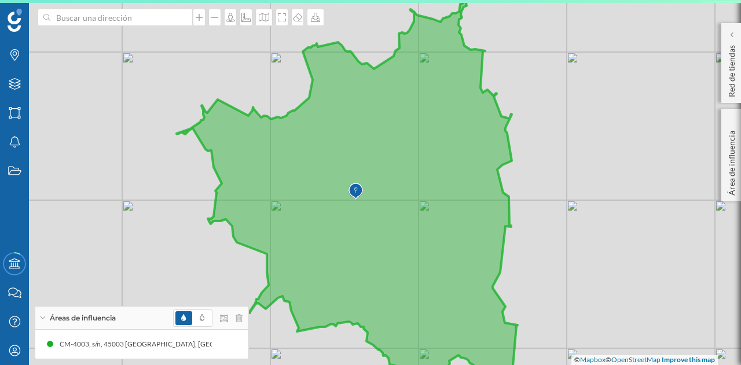
drag, startPoint x: 586, startPoint y: 143, endPoint x: 585, endPoint y: 123, distance: 19.7
click at [586, 124] on div "© Mapbox © OpenStreetMap Improve this map" at bounding box center [370, 182] width 741 height 365
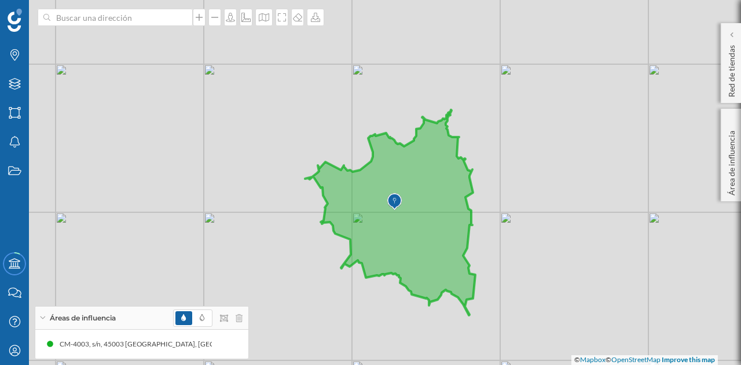
drag, startPoint x: 597, startPoint y: 141, endPoint x: 524, endPoint y: 187, distance: 86.4
click at [524, 187] on div "© Mapbox © OpenStreetMap Improve this map" at bounding box center [370, 182] width 741 height 365
click at [316, 21] on icon at bounding box center [315, 17] width 9 height 9
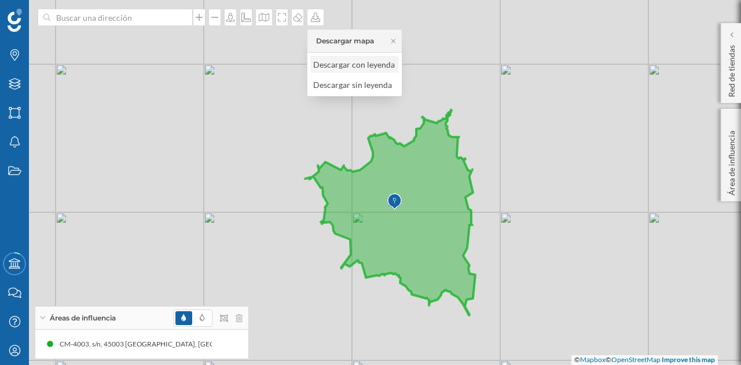
click at [376, 68] on div "Descargar con leyenda" at bounding box center [354, 65] width 82 height 12
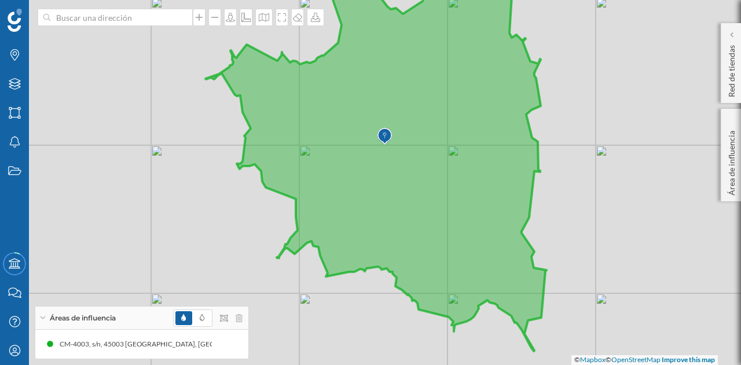
drag, startPoint x: 419, startPoint y: 246, endPoint x: 436, endPoint y: 200, distance: 48.2
click at [436, 200] on icon at bounding box center [376, 145] width 341 height 411
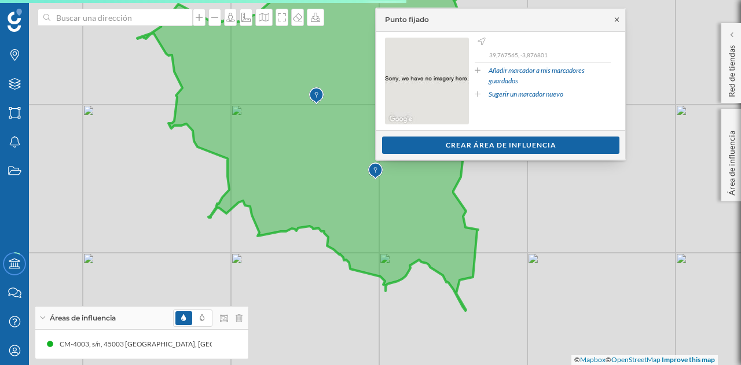
click at [616, 17] on icon at bounding box center [617, 19] width 9 height 7
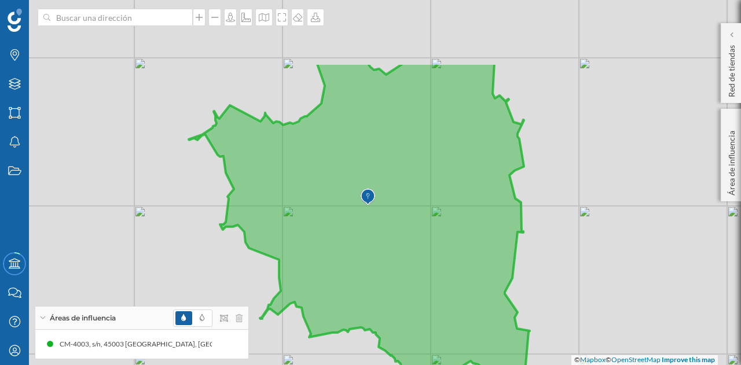
drag, startPoint x: 398, startPoint y: 144, endPoint x: 449, endPoint y: 246, distance: 114.8
click at [449, 246] on icon at bounding box center [359, 238] width 341 height 350
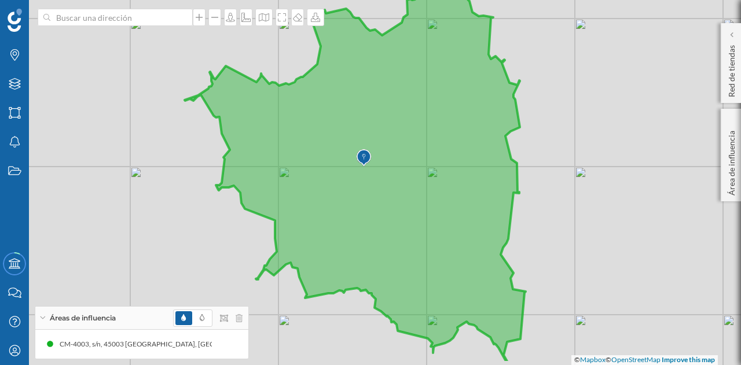
drag, startPoint x: 442, startPoint y: 231, endPoint x: 437, endPoint y: 201, distance: 30.0
click at [437, 201] on icon at bounding box center [355, 163] width 341 height 402
